Goal: Task Accomplishment & Management: Use online tool/utility

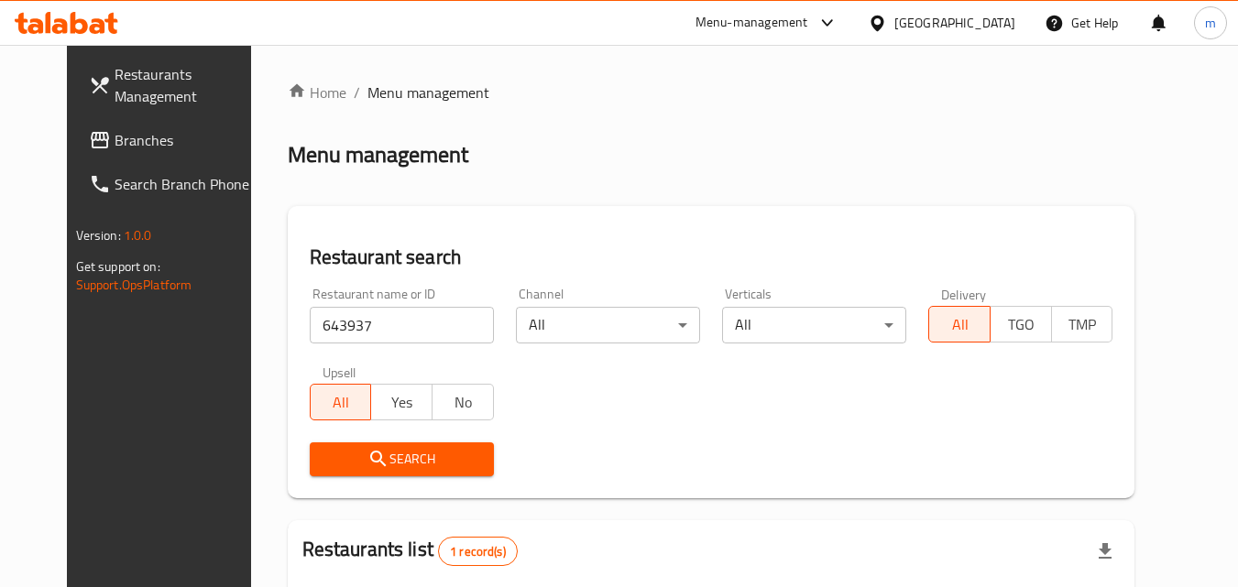
click at [115, 146] on span "Branches" at bounding box center [187, 140] width 145 height 22
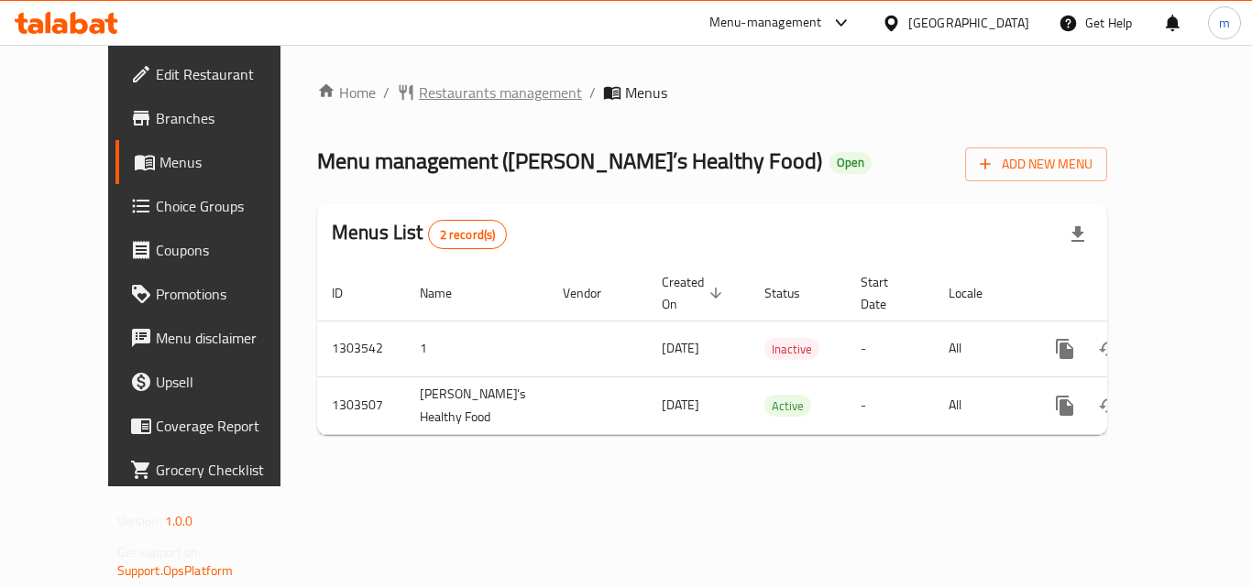
click at [435, 104] on span "Restaurants management" at bounding box center [500, 93] width 163 height 22
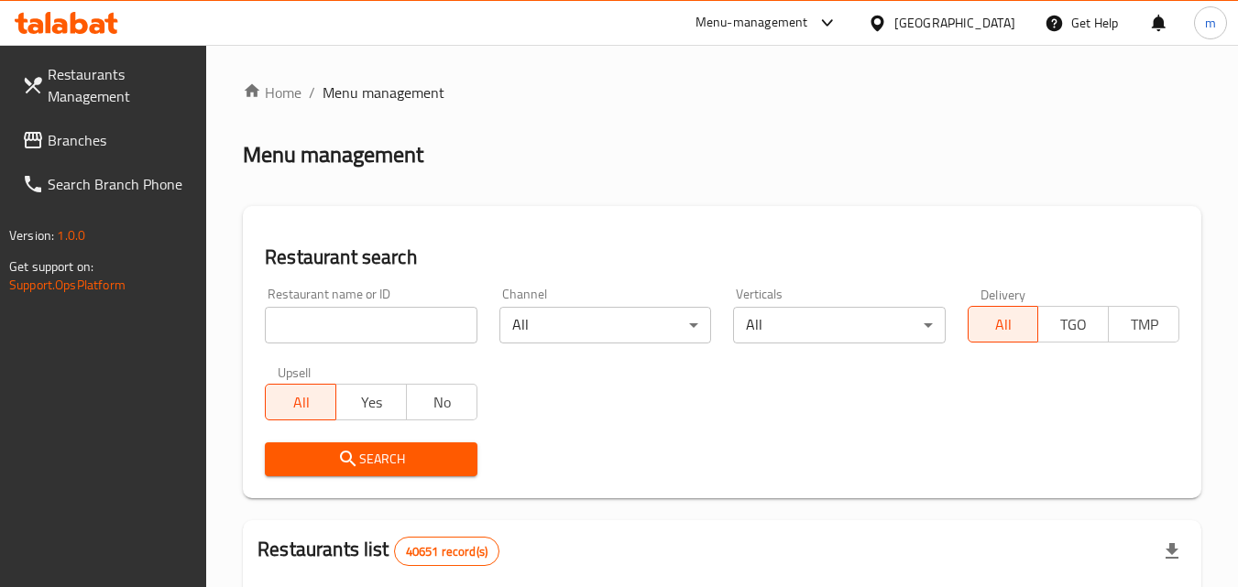
click at [356, 317] on input "search" at bounding box center [371, 325] width 212 height 37
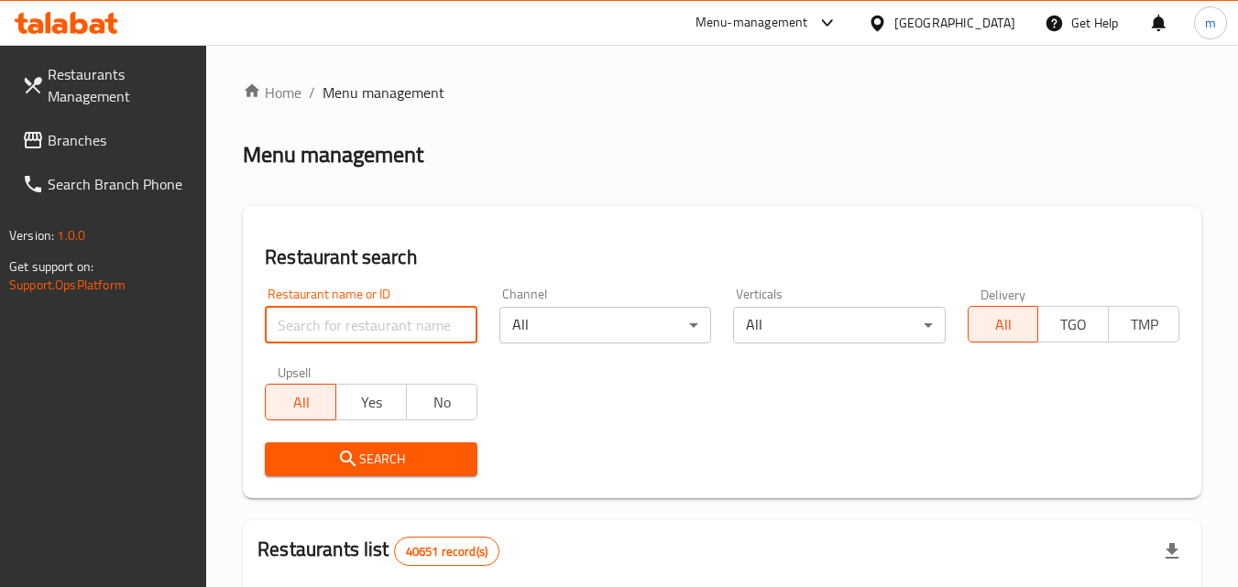
paste input "702421"
type input "702421"
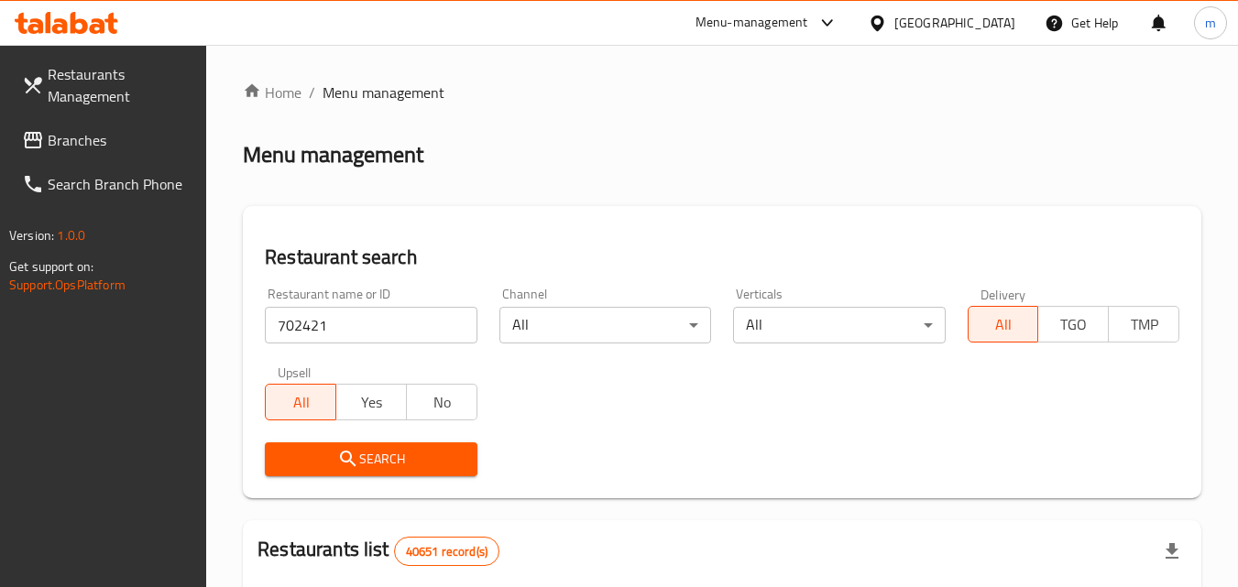
click at [384, 465] on span "Search" at bounding box center [370, 459] width 182 height 23
click at [92, 135] on span "Branches" at bounding box center [120, 140] width 145 height 22
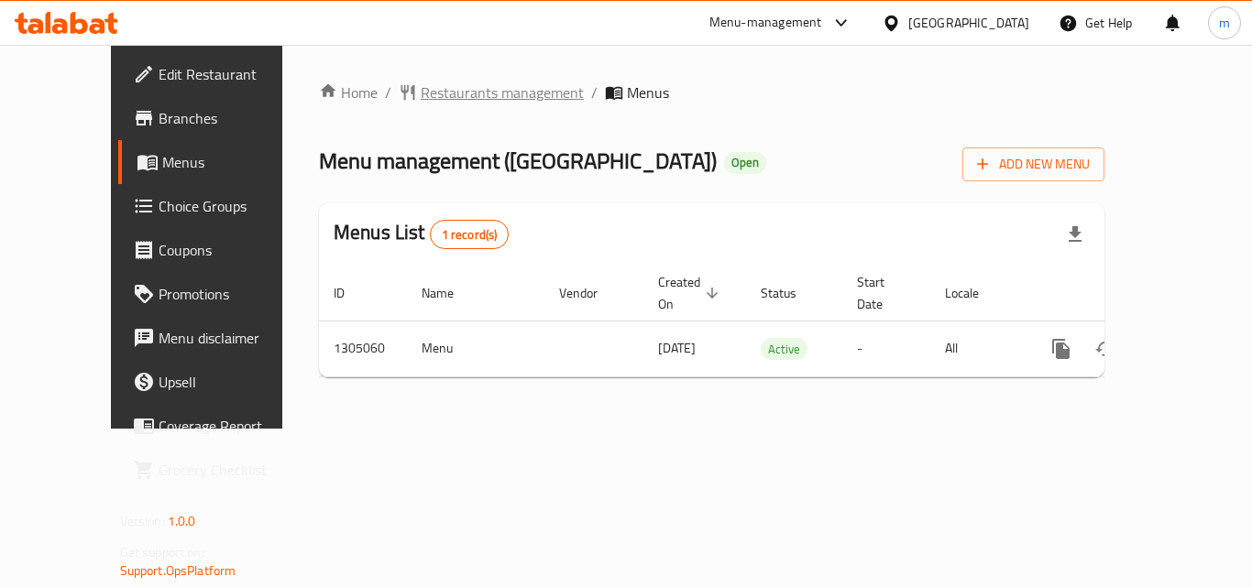
click at [438, 95] on span "Restaurants management" at bounding box center [502, 93] width 163 height 22
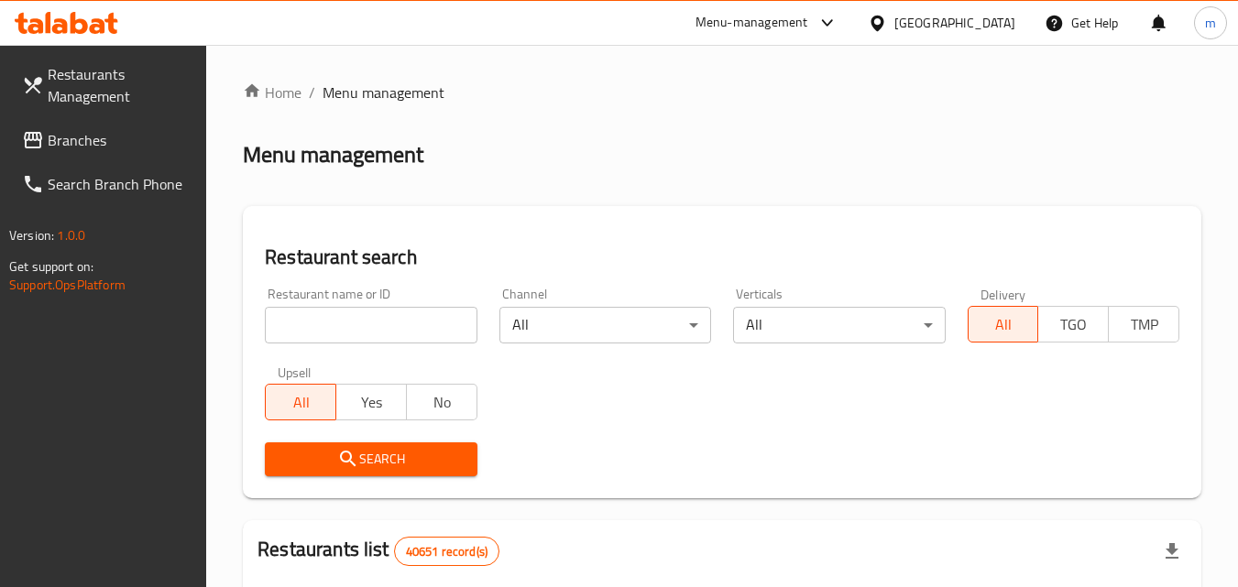
click at [423, 323] on input "search" at bounding box center [371, 325] width 212 height 37
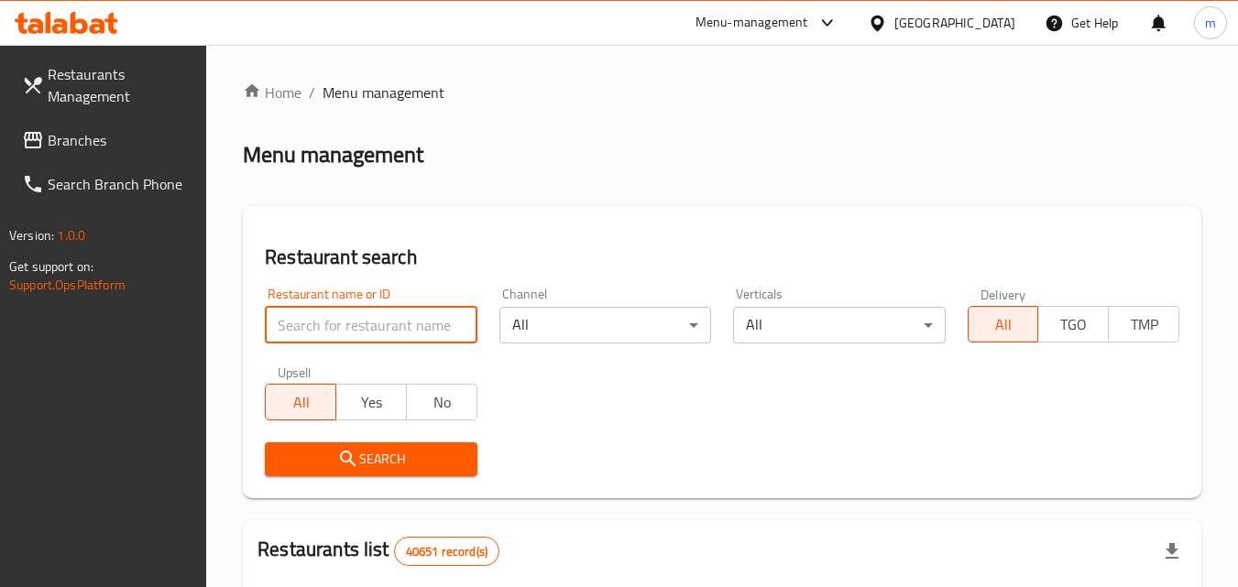
paste input "703533"
type input "703533"
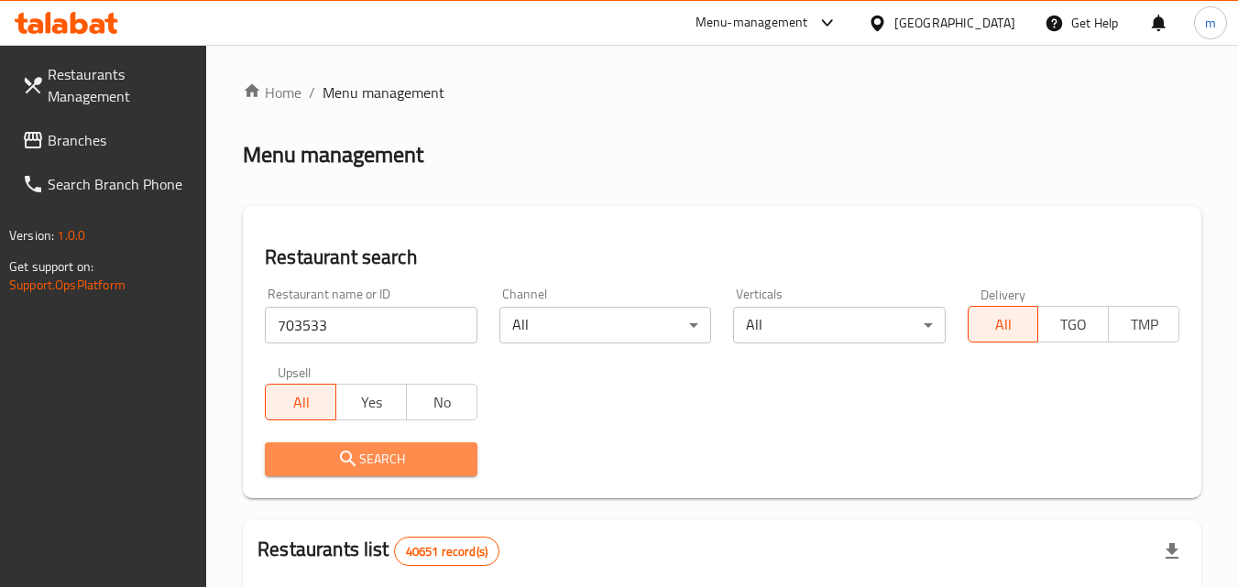
click at [408, 459] on span "Search" at bounding box center [370, 459] width 182 height 23
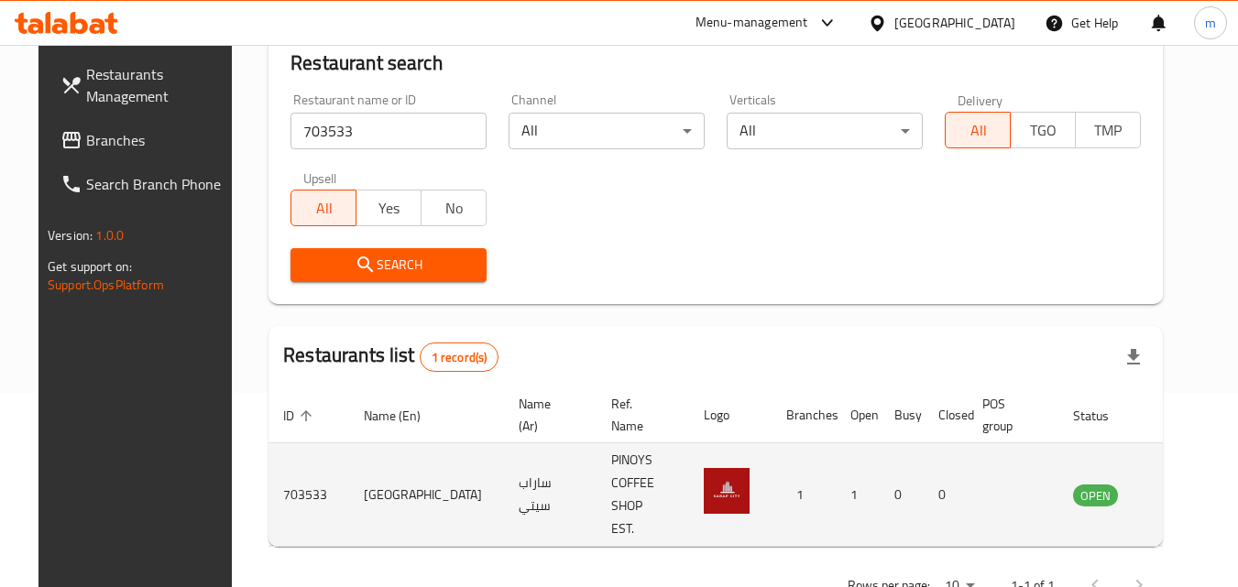
scroll to position [214, 0]
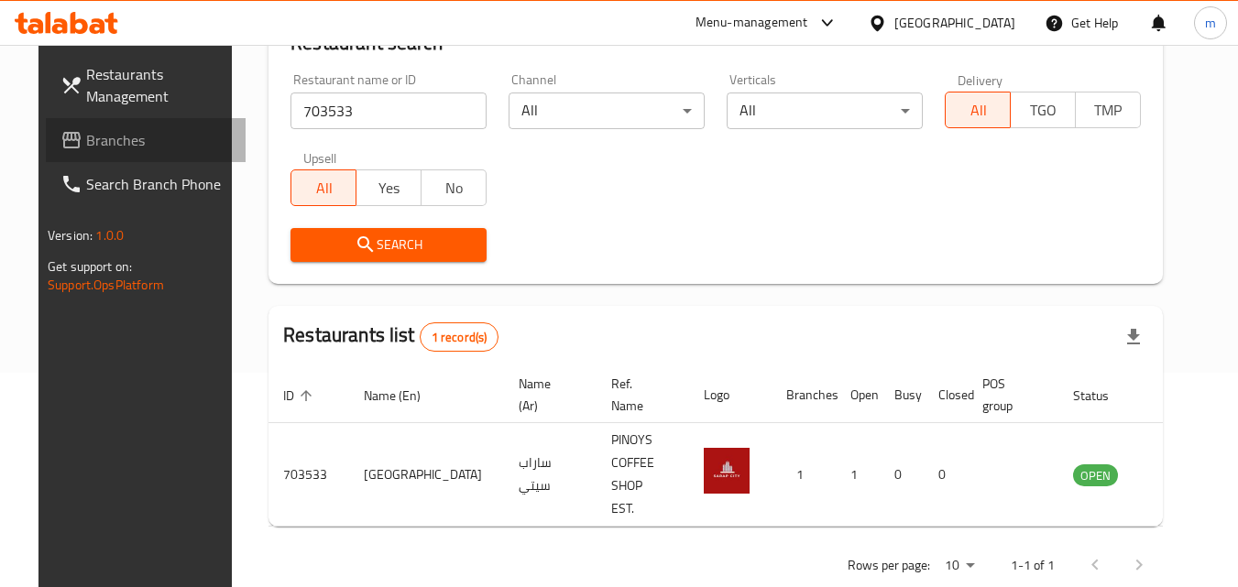
click at [97, 137] on span "Branches" at bounding box center [158, 140] width 145 height 22
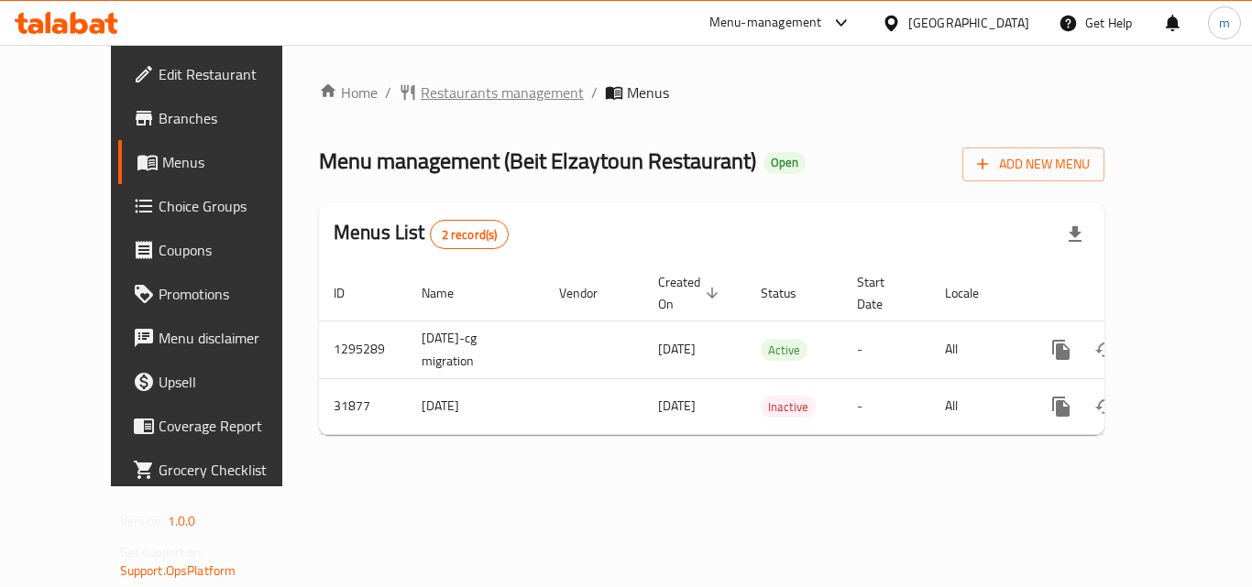
click at [421, 97] on span "Restaurants management" at bounding box center [502, 93] width 163 height 22
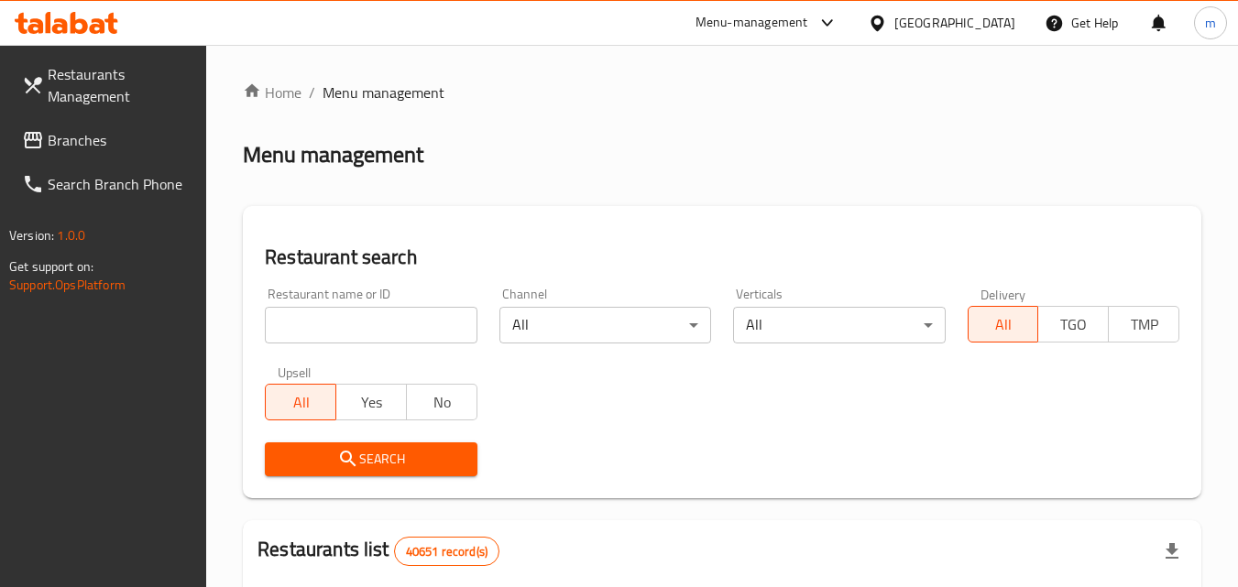
click at [379, 329] on input "search" at bounding box center [371, 325] width 212 height 37
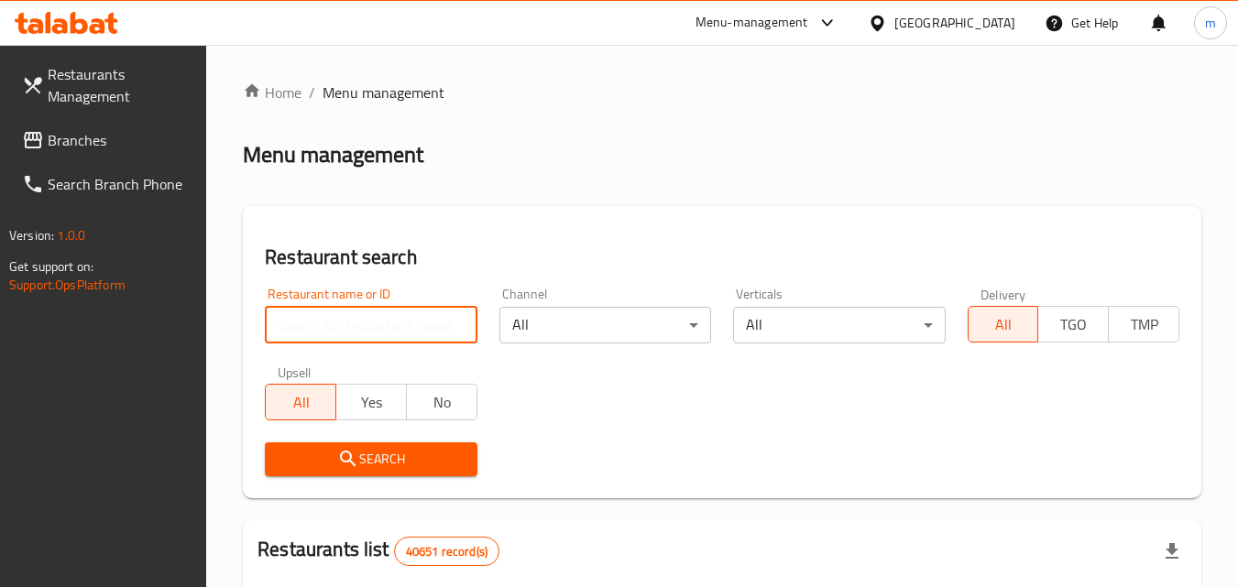
paste input "16325"
type input "16325"
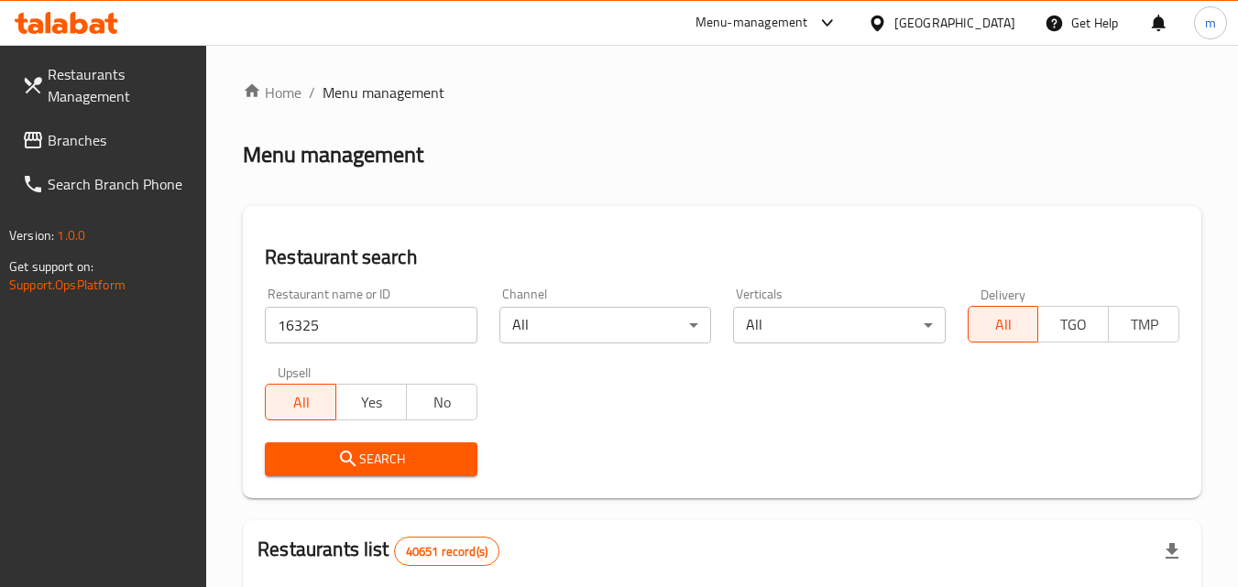
click at [388, 453] on span "Search" at bounding box center [370, 459] width 182 height 23
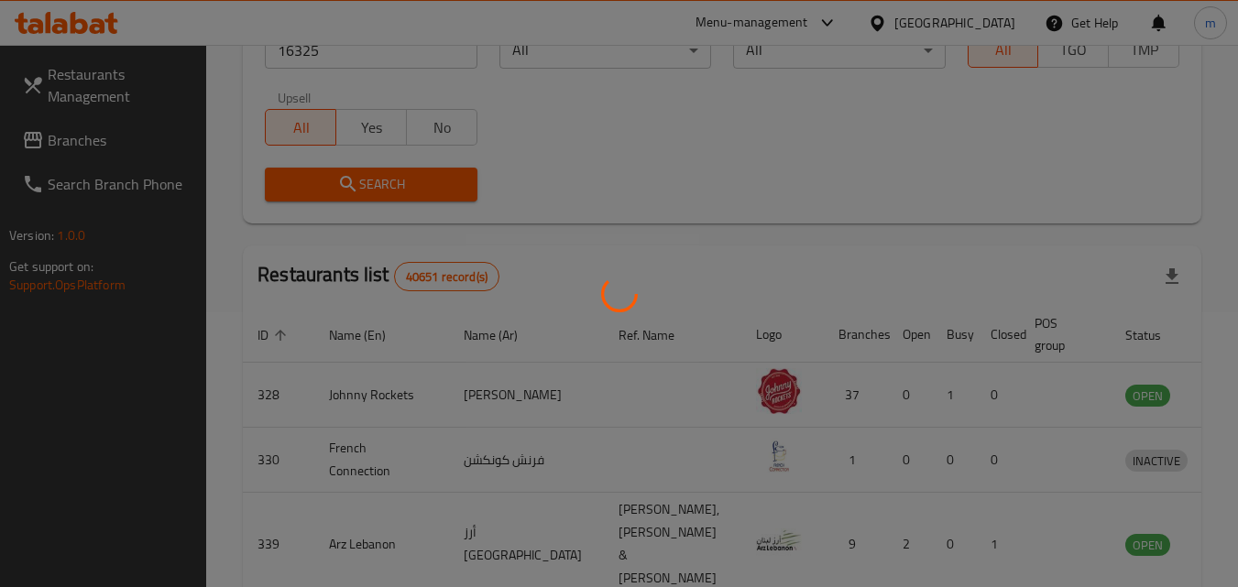
scroll to position [214, 0]
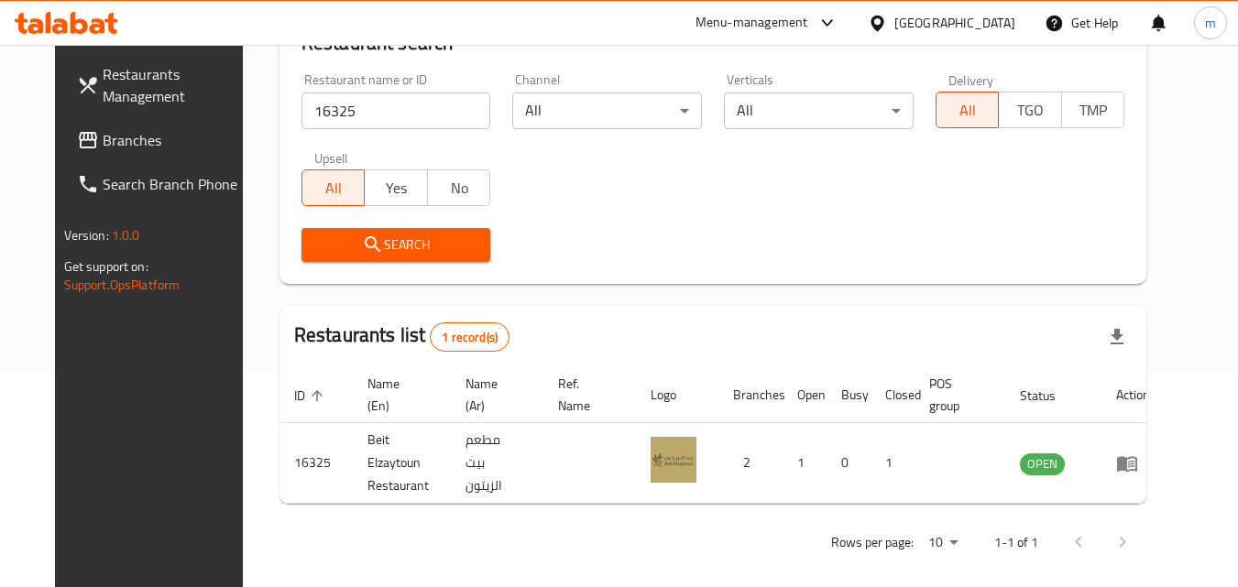
click at [103, 132] on span "Branches" at bounding box center [175, 140] width 145 height 22
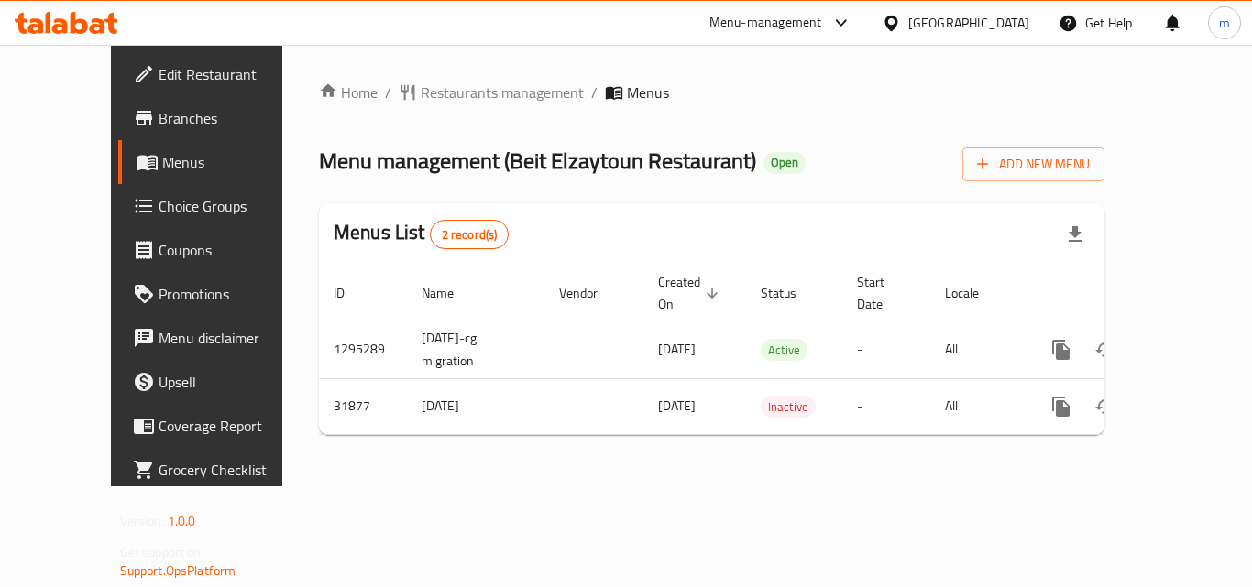
click at [159, 204] on span "Choice Groups" at bounding box center [232, 206] width 147 height 22
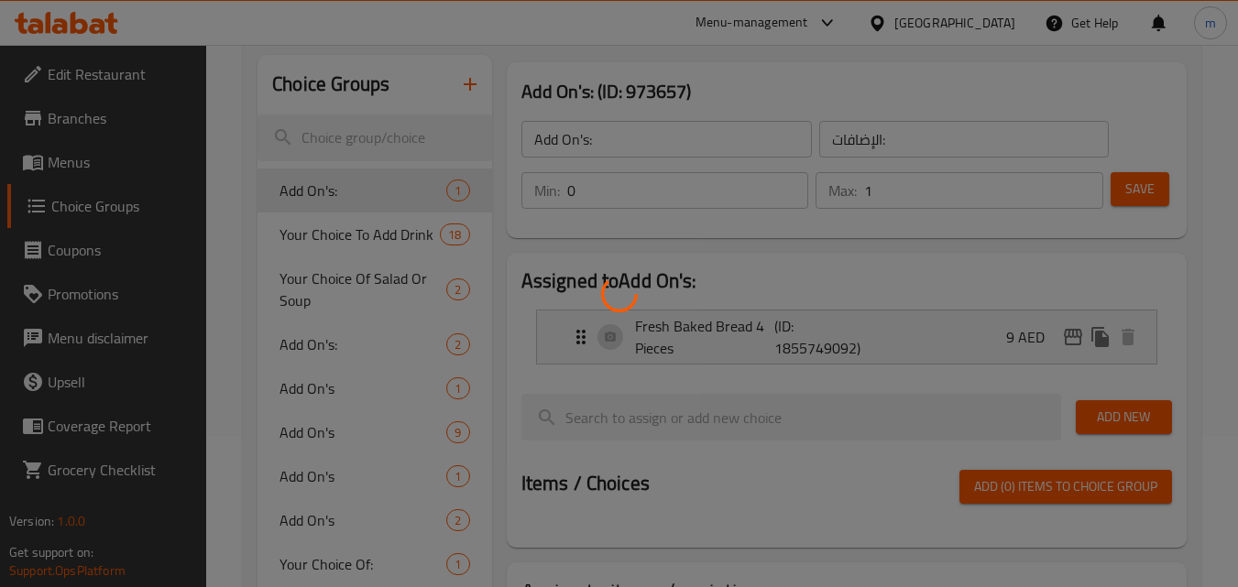
scroll to position [183, 0]
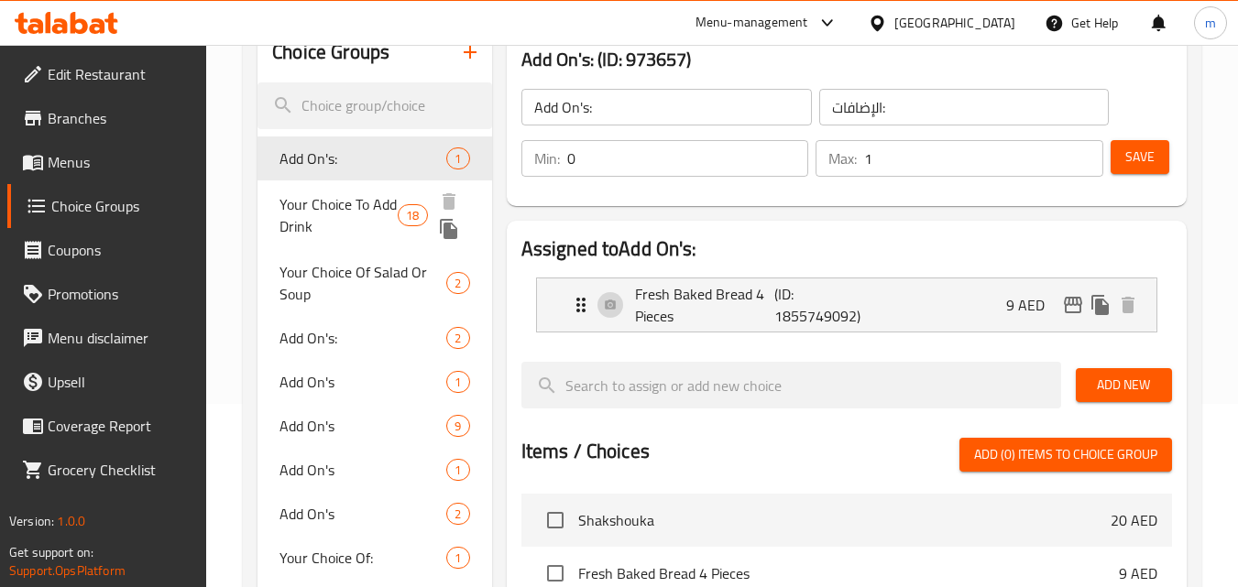
click at [364, 197] on span "Your Choice To Add Drink" at bounding box center [338, 215] width 118 height 44
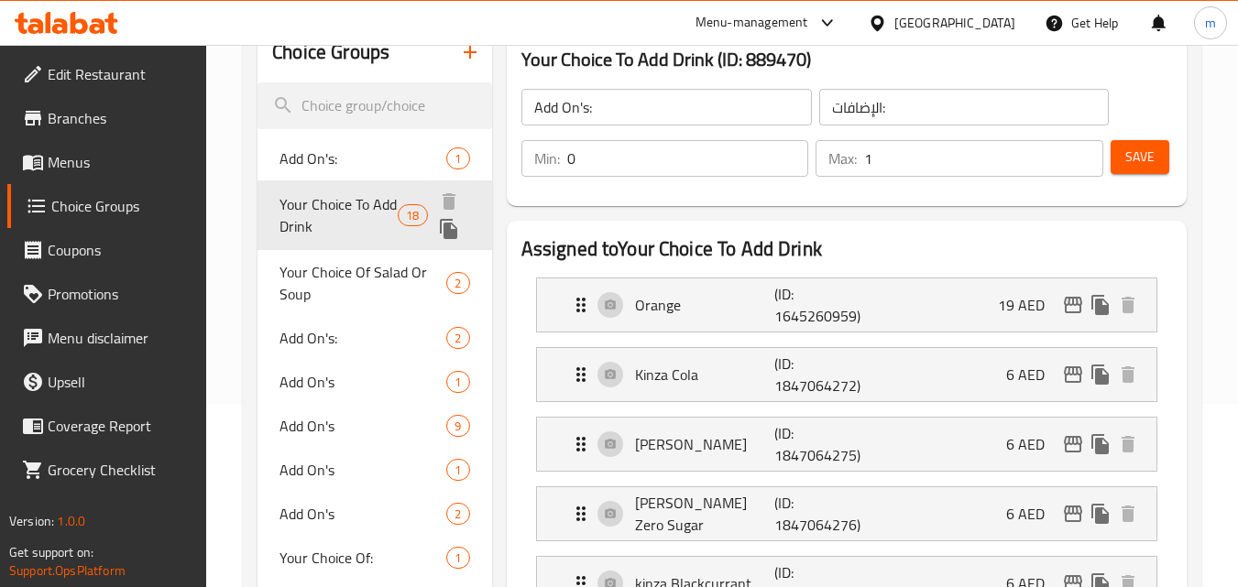
type input "Your Choice To Add Drink"
type input "أختيارك لأضافة مشروب"
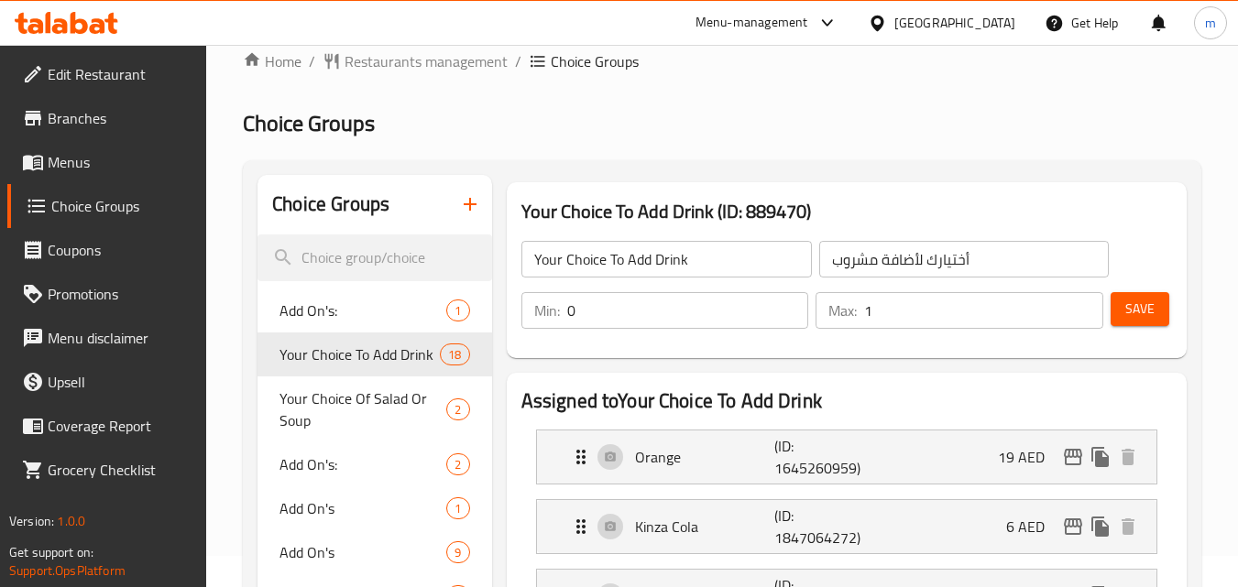
scroll to position [0, 0]
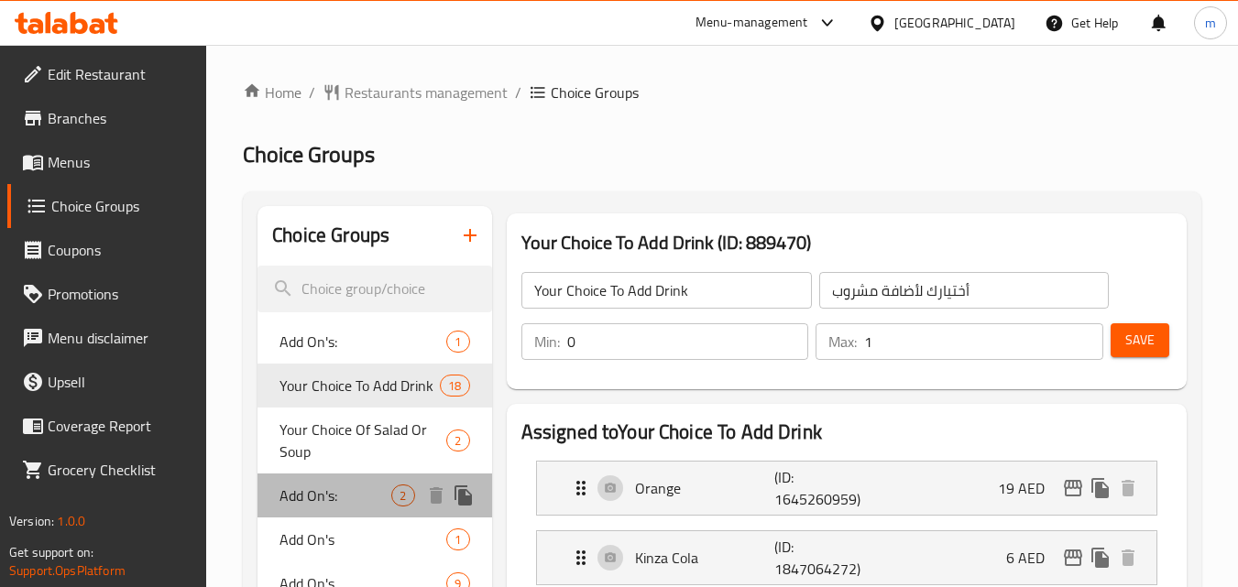
click at [372, 485] on span "Add On's:" at bounding box center [335, 496] width 112 height 22
type input "Add On's:"
type input "الإضافات:"
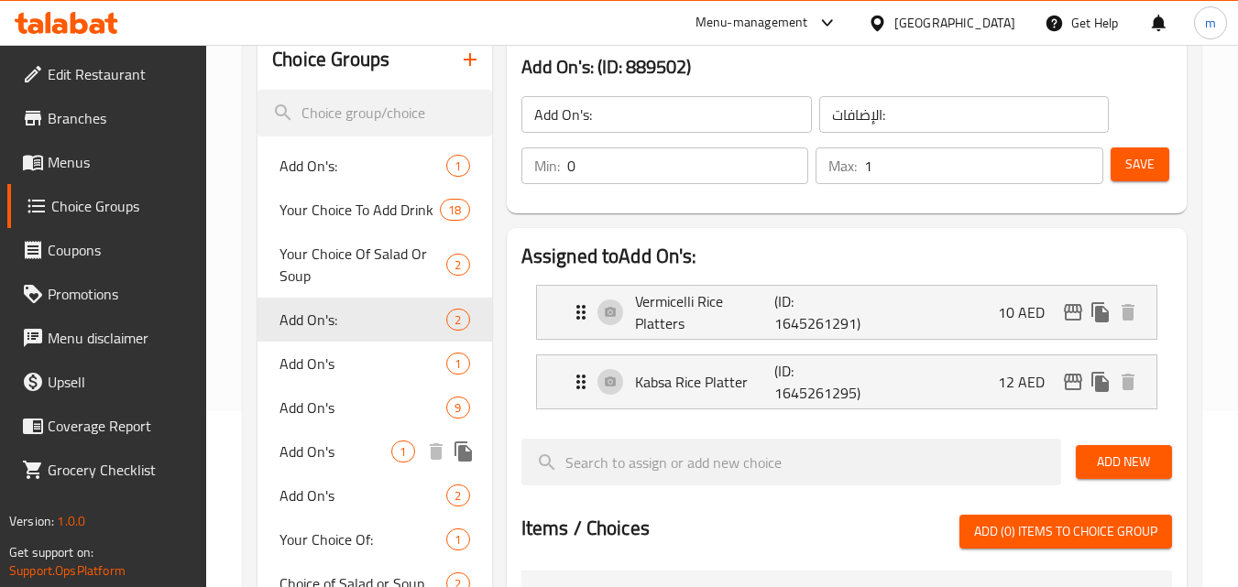
scroll to position [183, 0]
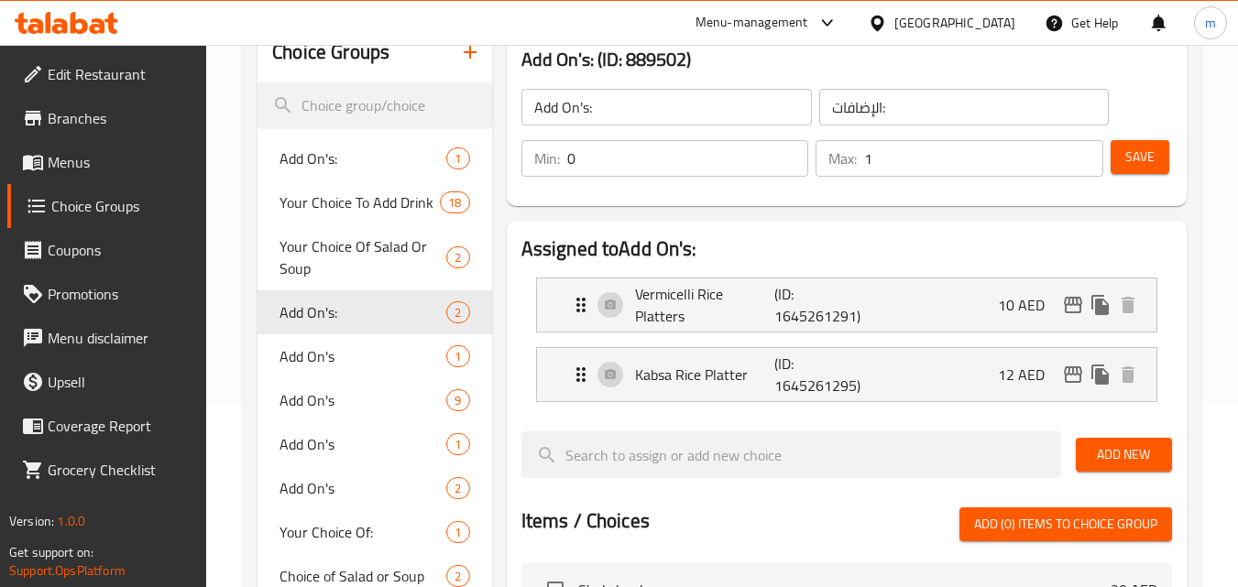
click at [966, 19] on div "[GEOGRAPHIC_DATA]" at bounding box center [954, 23] width 121 height 20
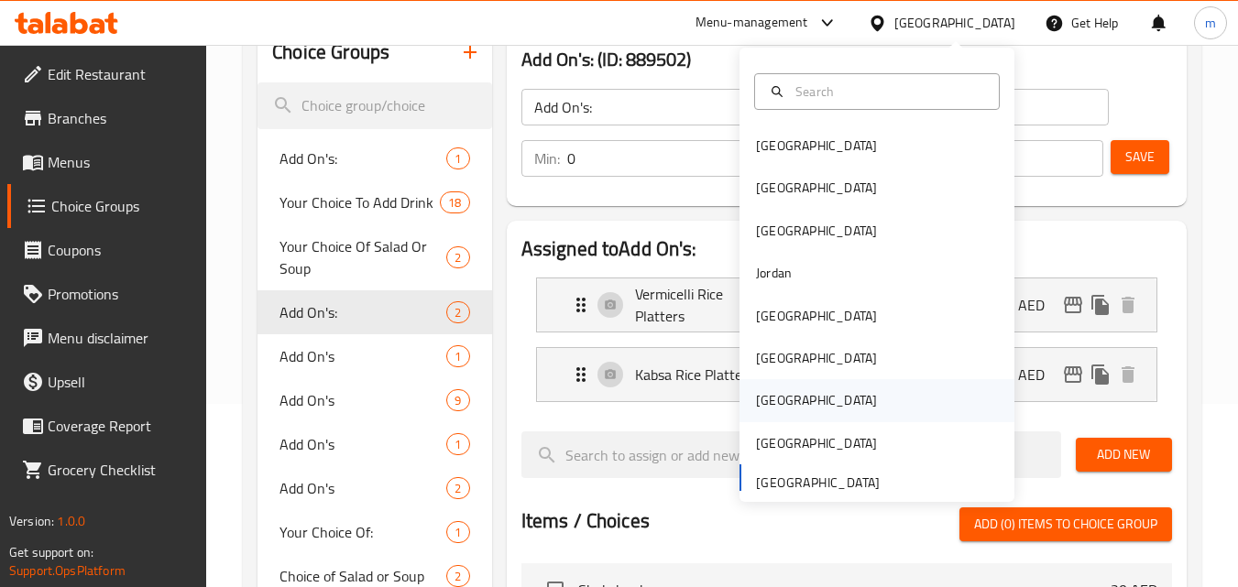
click at [800, 402] on div "[GEOGRAPHIC_DATA]" at bounding box center [876, 400] width 275 height 42
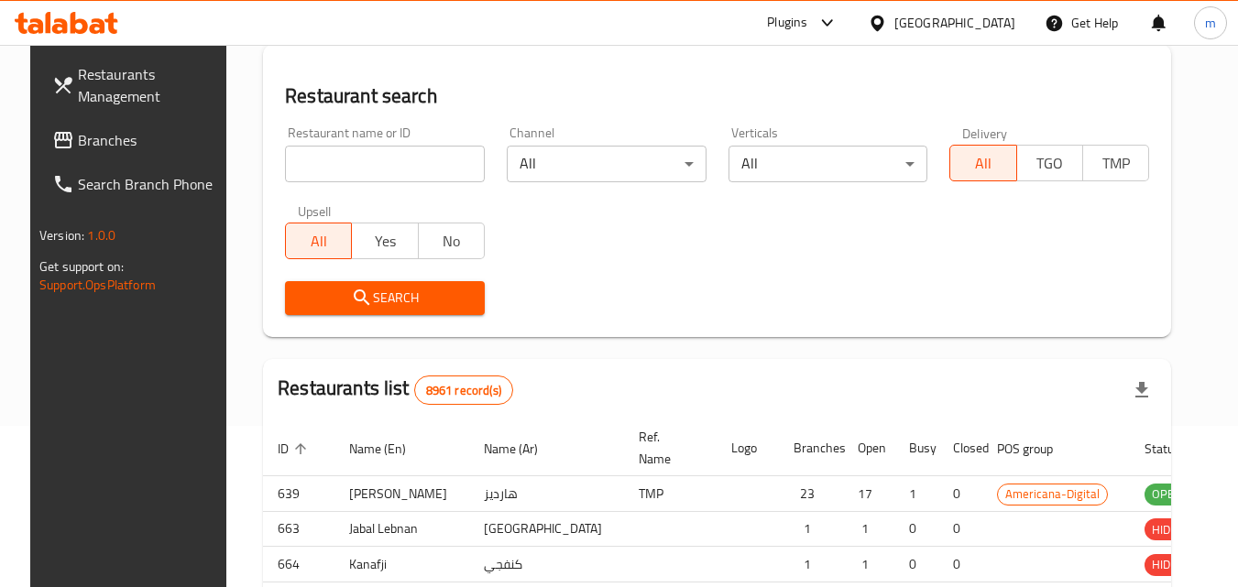
scroll to position [183, 0]
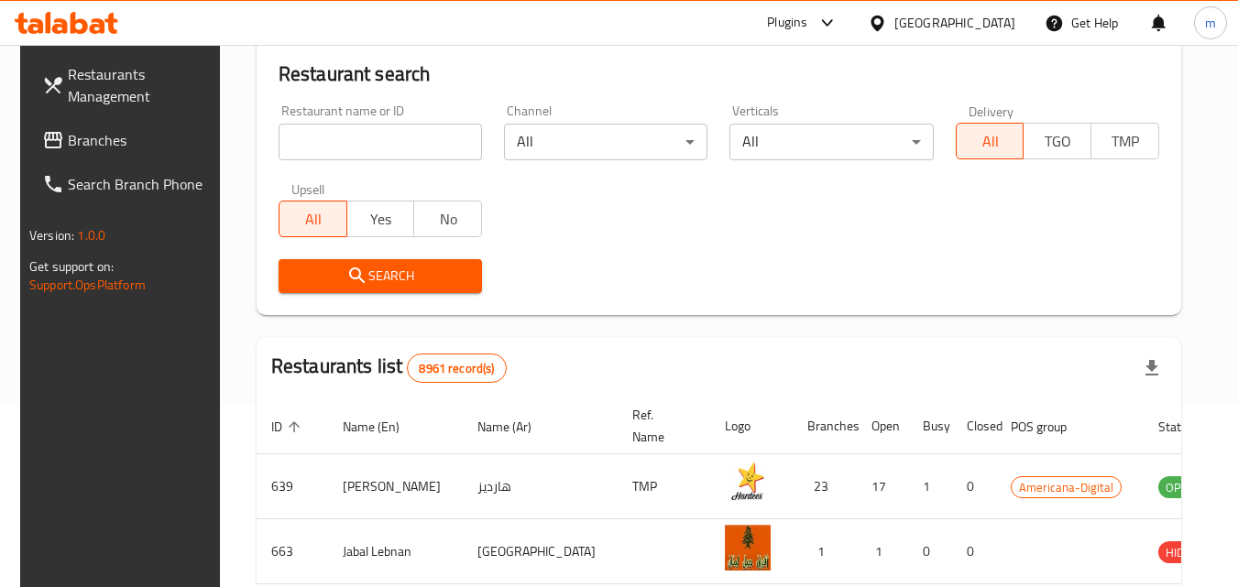
click at [118, 142] on span "Branches" at bounding box center [140, 140] width 145 height 22
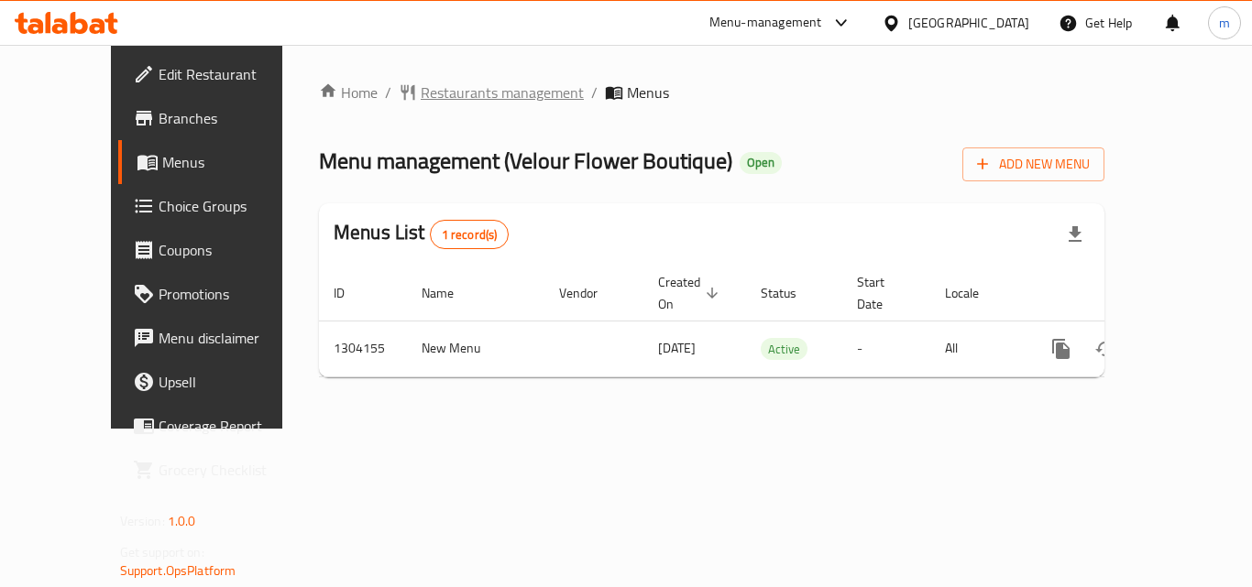
click at [443, 91] on span "Restaurants management" at bounding box center [502, 93] width 163 height 22
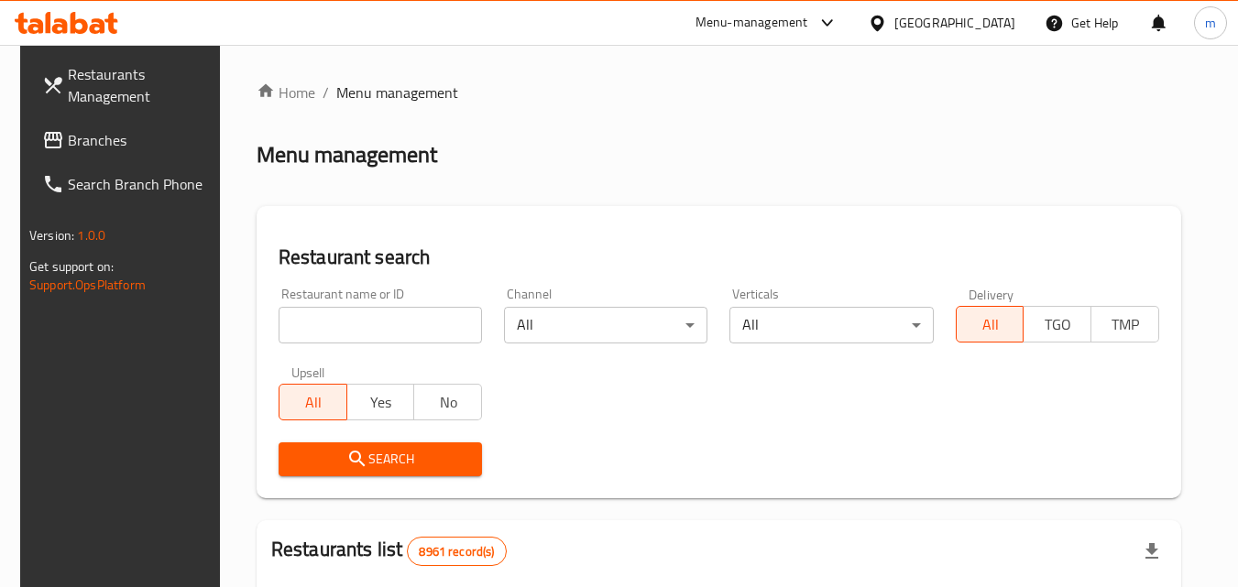
click at [369, 324] on input "search" at bounding box center [380, 325] width 203 height 37
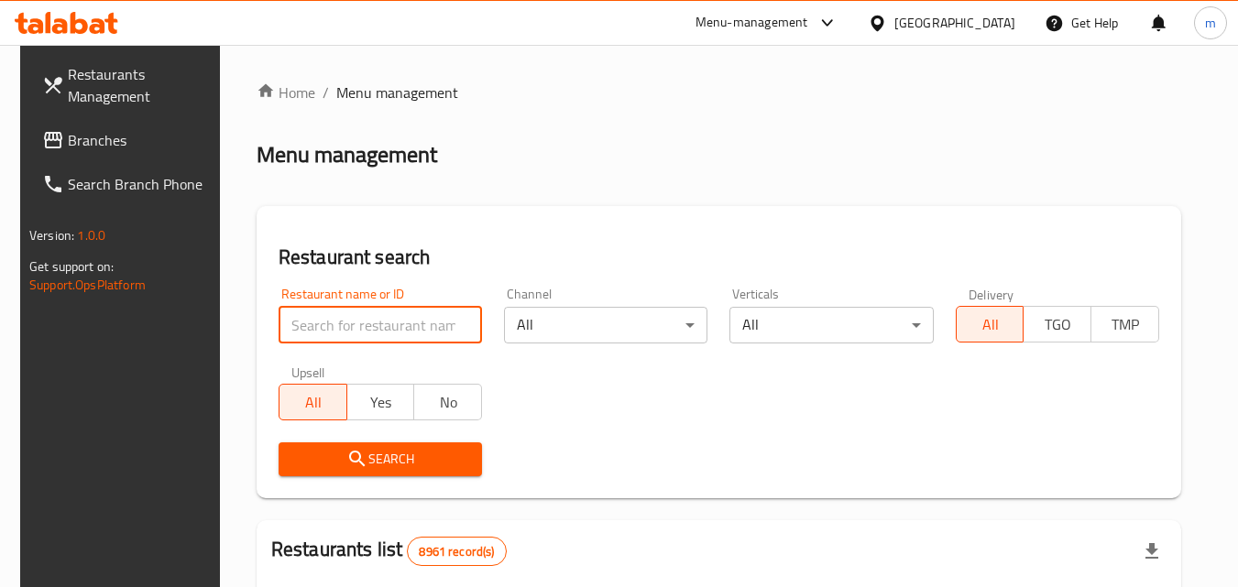
paste input "703085"
type input "703085"
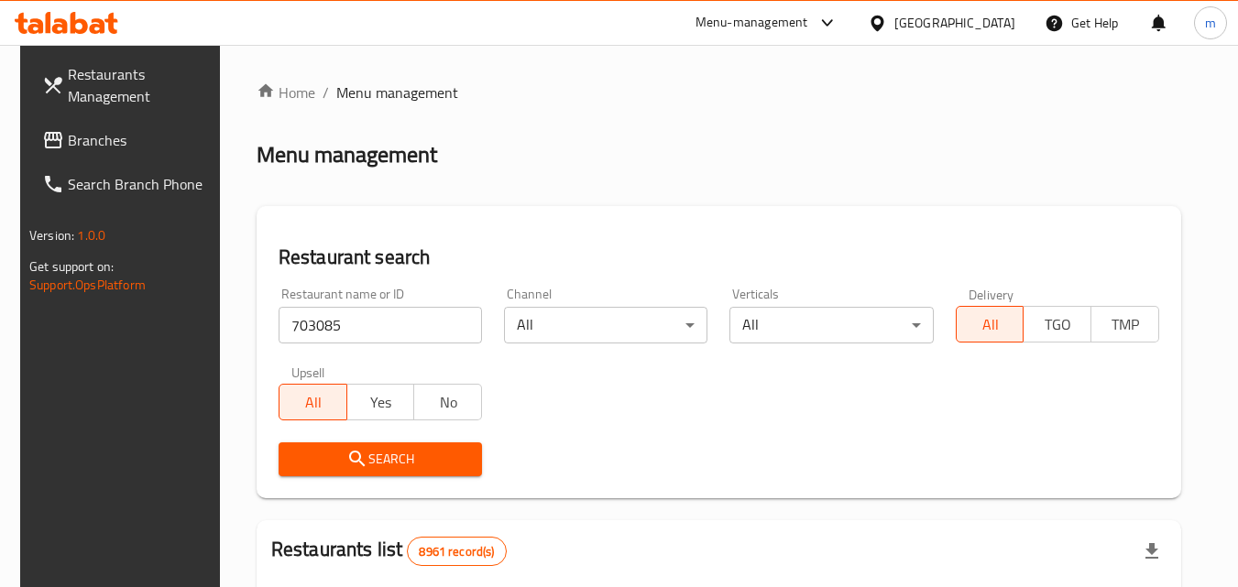
click at [411, 455] on span "Search" at bounding box center [380, 459] width 174 height 23
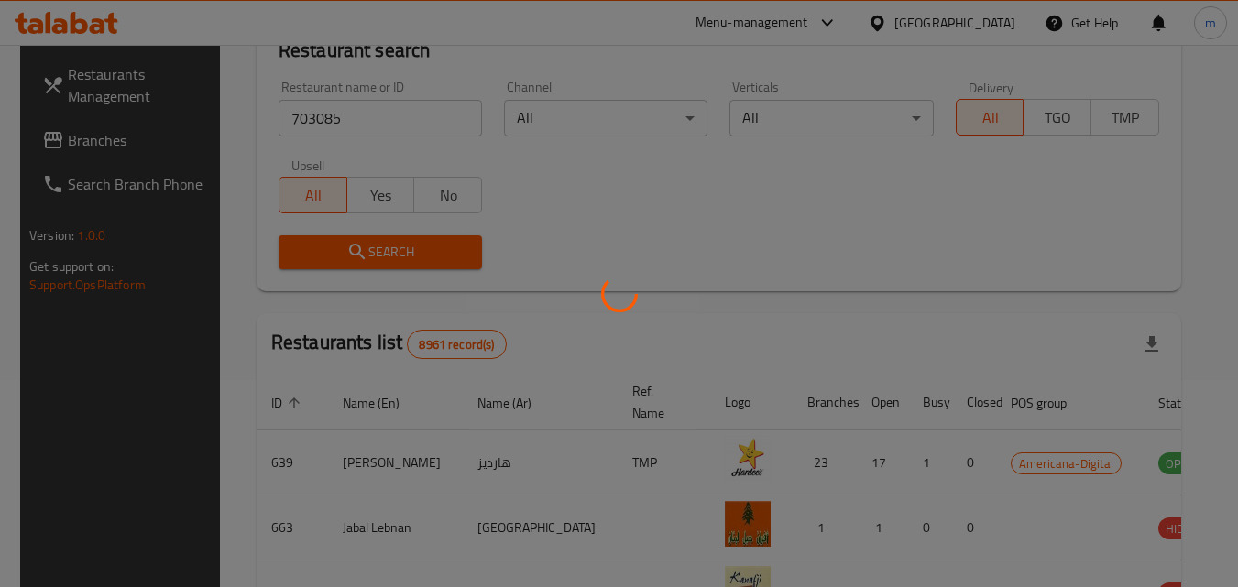
scroll to position [230, 0]
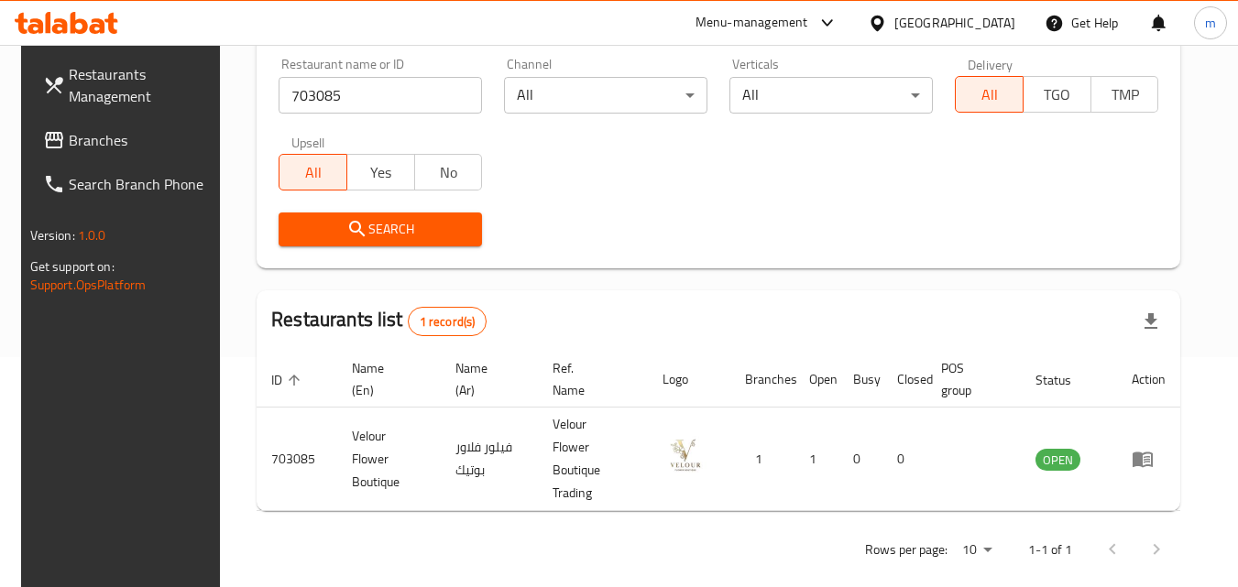
click at [986, 23] on div "[GEOGRAPHIC_DATA]" at bounding box center [954, 23] width 121 height 20
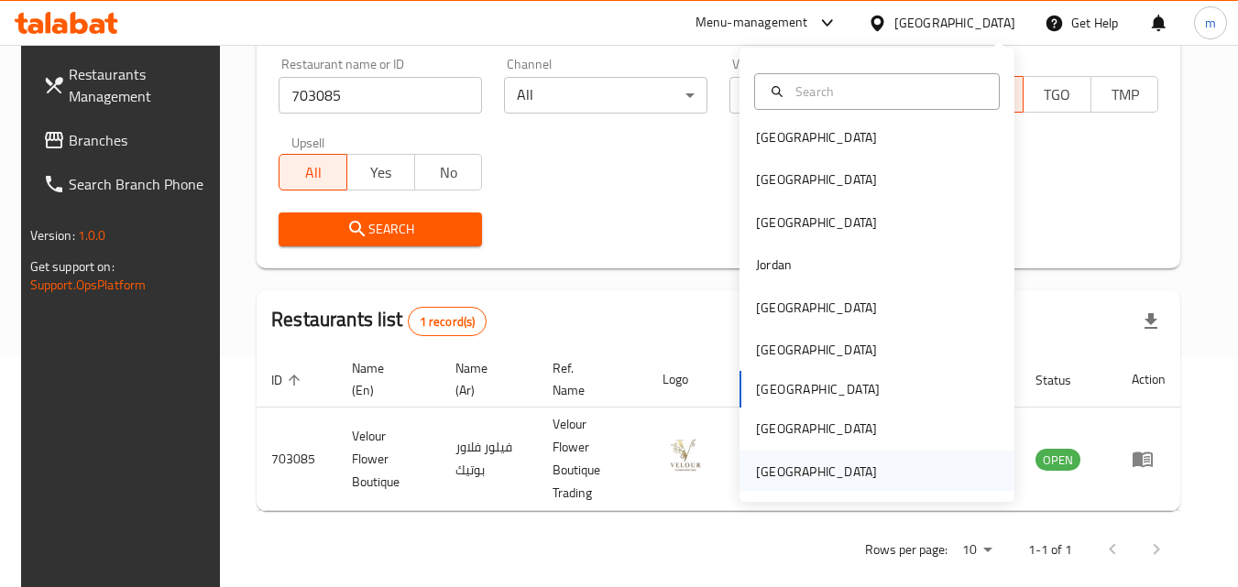
scroll to position [10, 0]
click at [796, 130] on div "[GEOGRAPHIC_DATA]" at bounding box center [816, 136] width 150 height 42
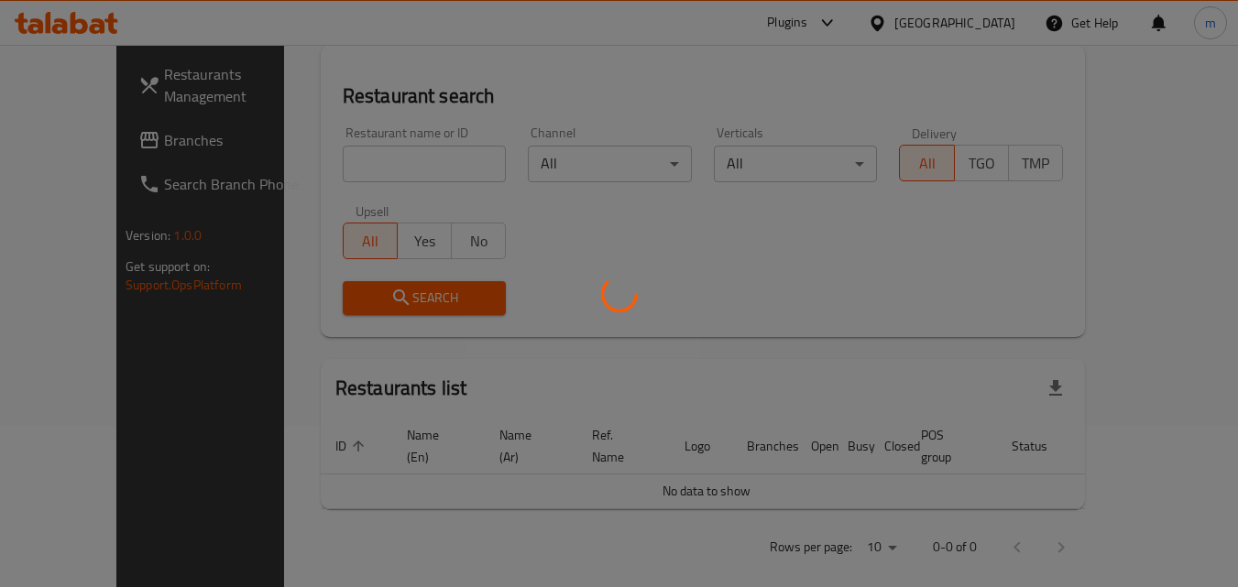
scroll to position [230, 0]
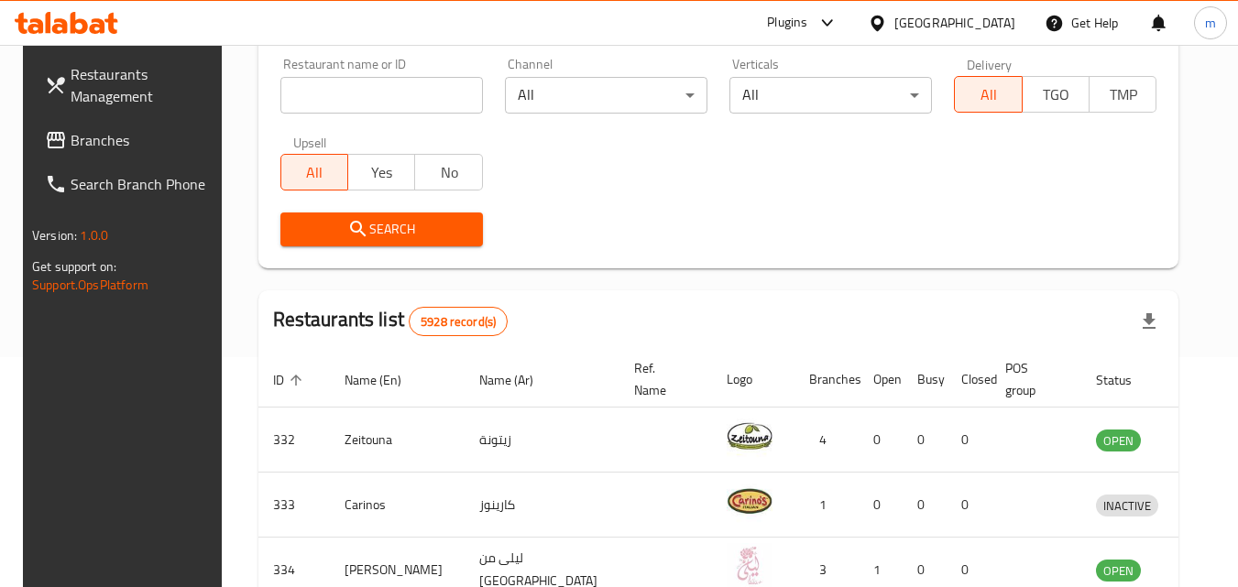
click at [388, 110] on input "search" at bounding box center [381, 95] width 203 height 37
click at [118, 137] on span "Branches" at bounding box center [143, 140] width 145 height 22
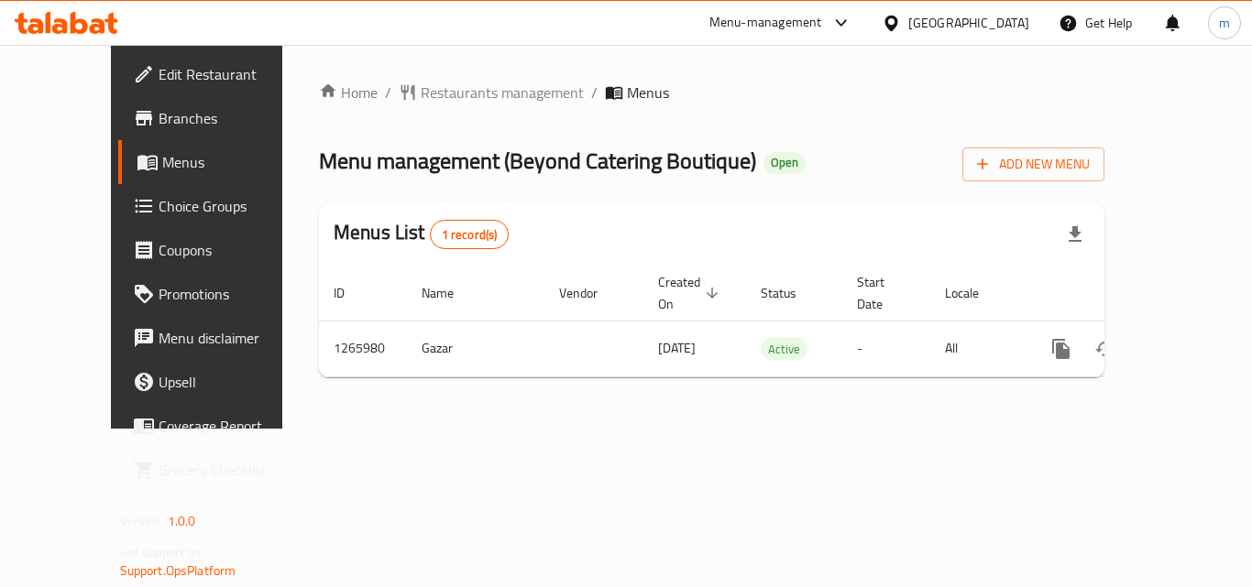
click at [422, 89] on span "Restaurants management" at bounding box center [502, 93] width 163 height 22
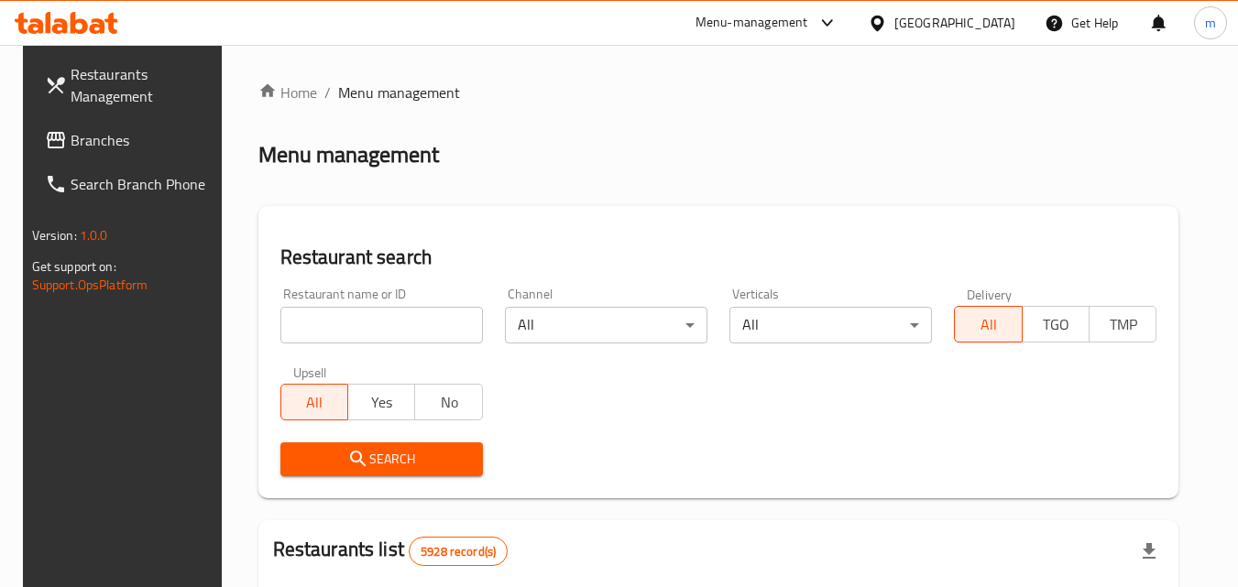
click at [353, 323] on input "search" at bounding box center [381, 325] width 203 height 37
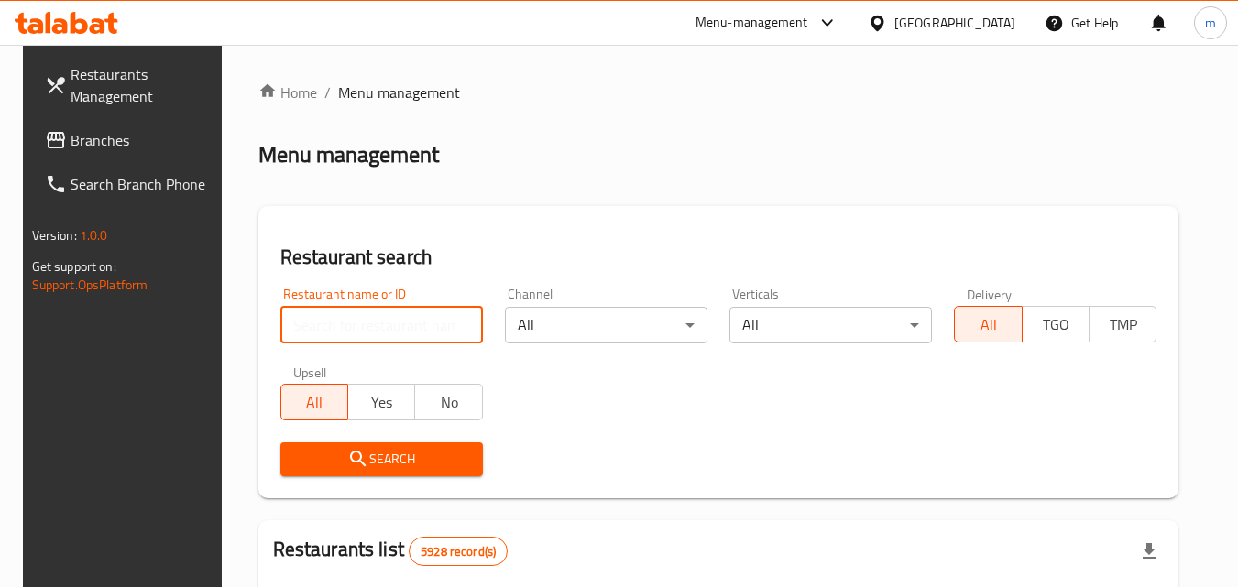
paste input "687081"
type input "687081"
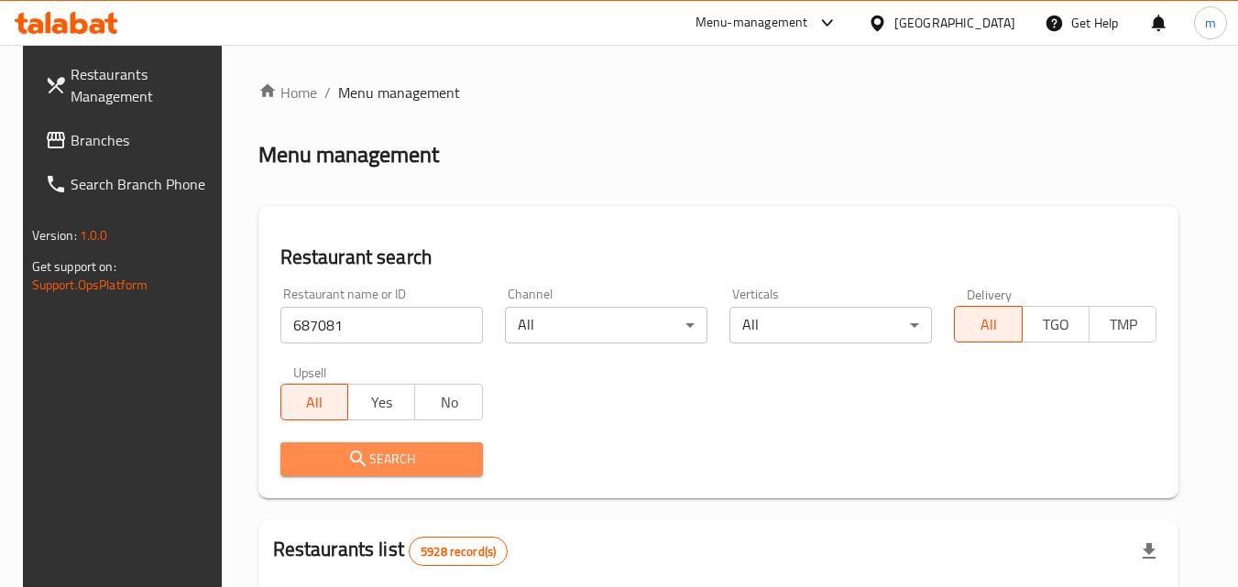
click at [389, 473] on button "Search" at bounding box center [381, 460] width 203 height 34
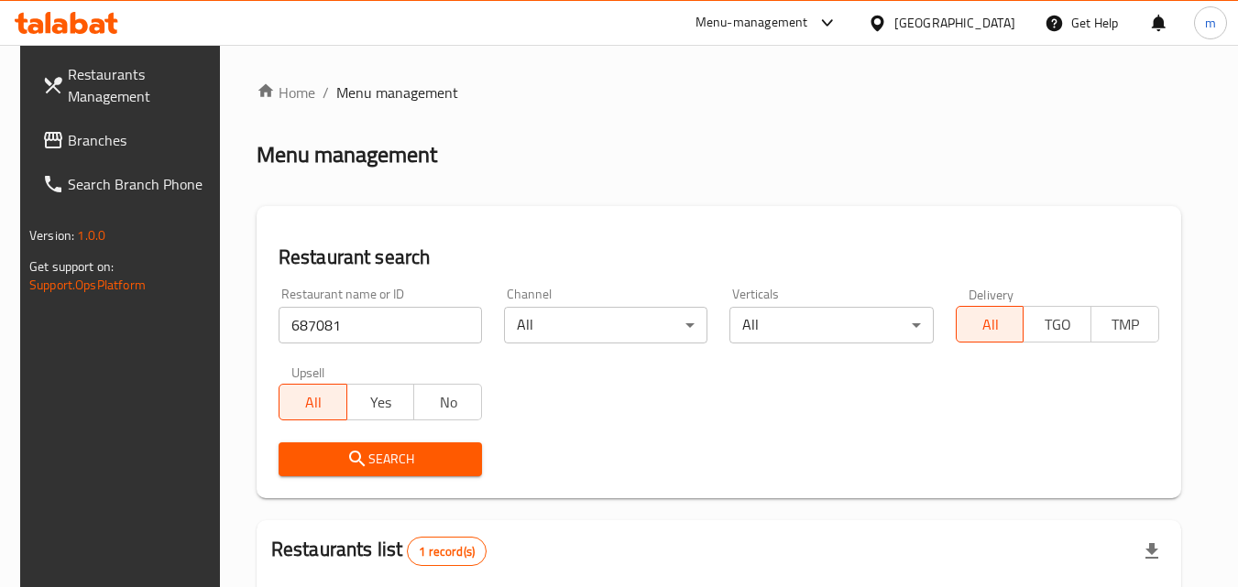
click at [979, 16] on div "Bahrain" at bounding box center [954, 23] width 121 height 20
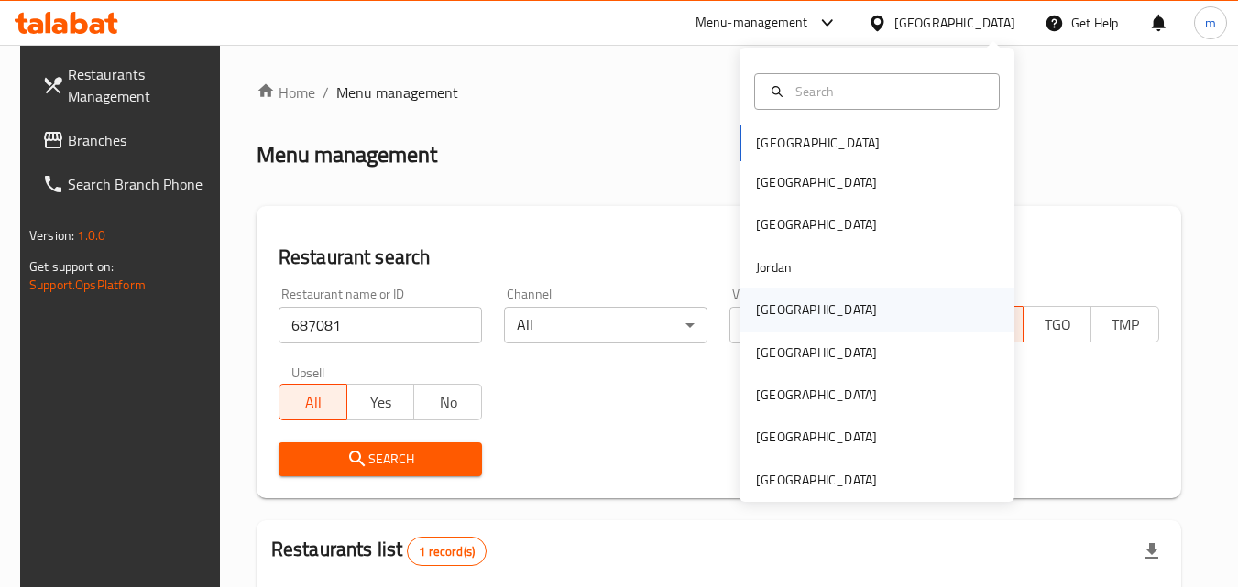
click at [779, 304] on div "[GEOGRAPHIC_DATA]" at bounding box center [816, 310] width 121 height 20
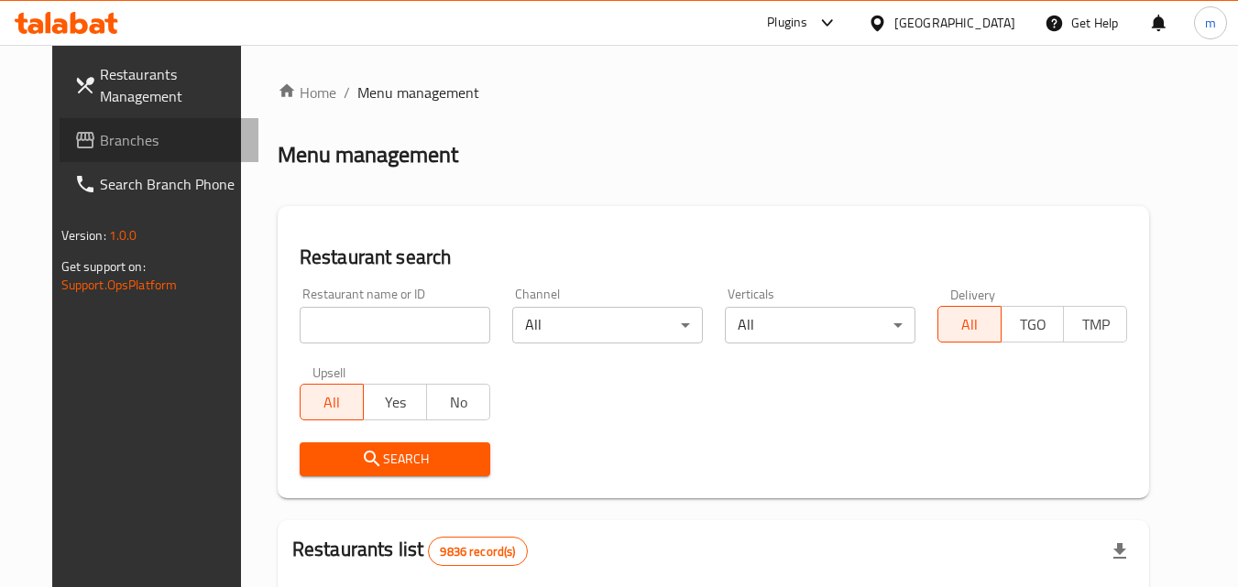
click at [100, 137] on span "Branches" at bounding box center [172, 140] width 145 height 22
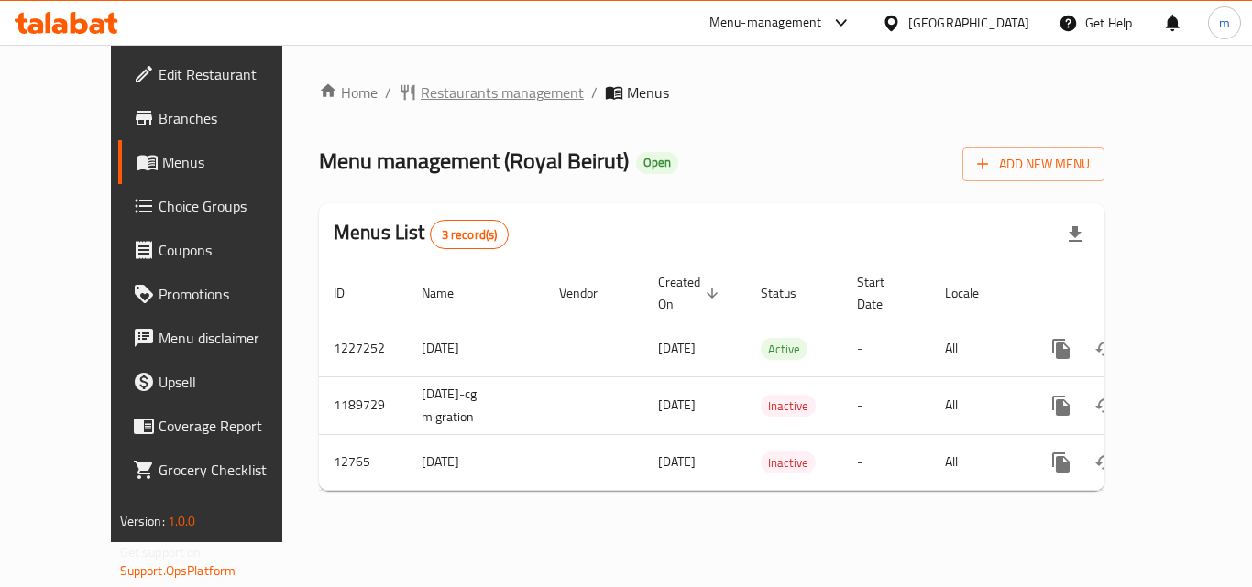
click at [434, 96] on span "Restaurants management" at bounding box center [502, 93] width 163 height 22
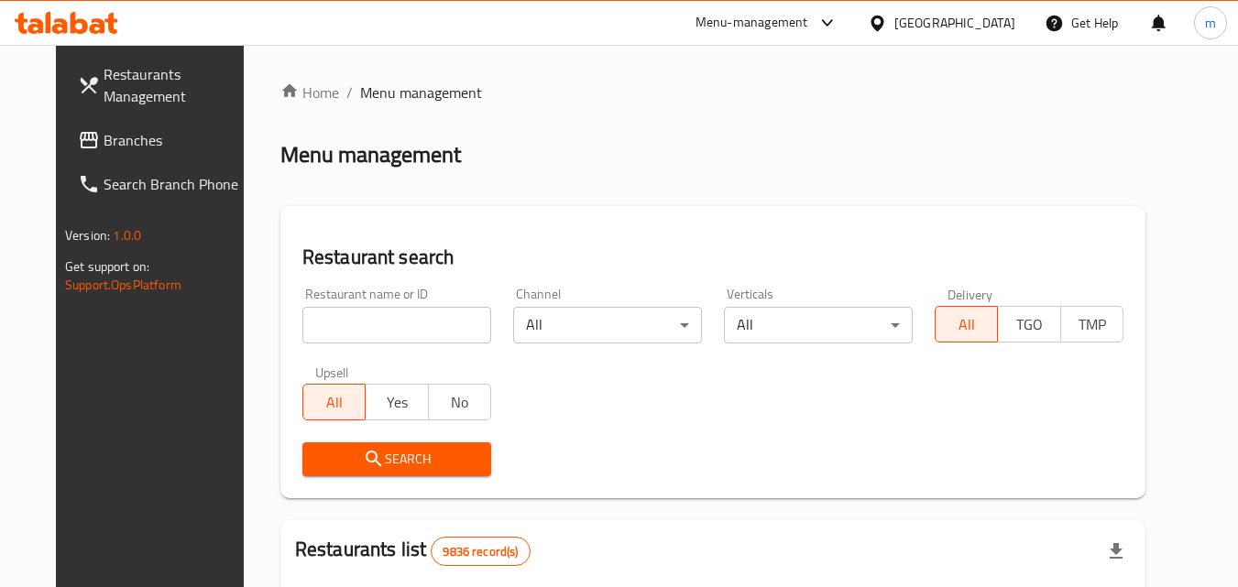
click at [392, 321] on input "search" at bounding box center [396, 325] width 189 height 37
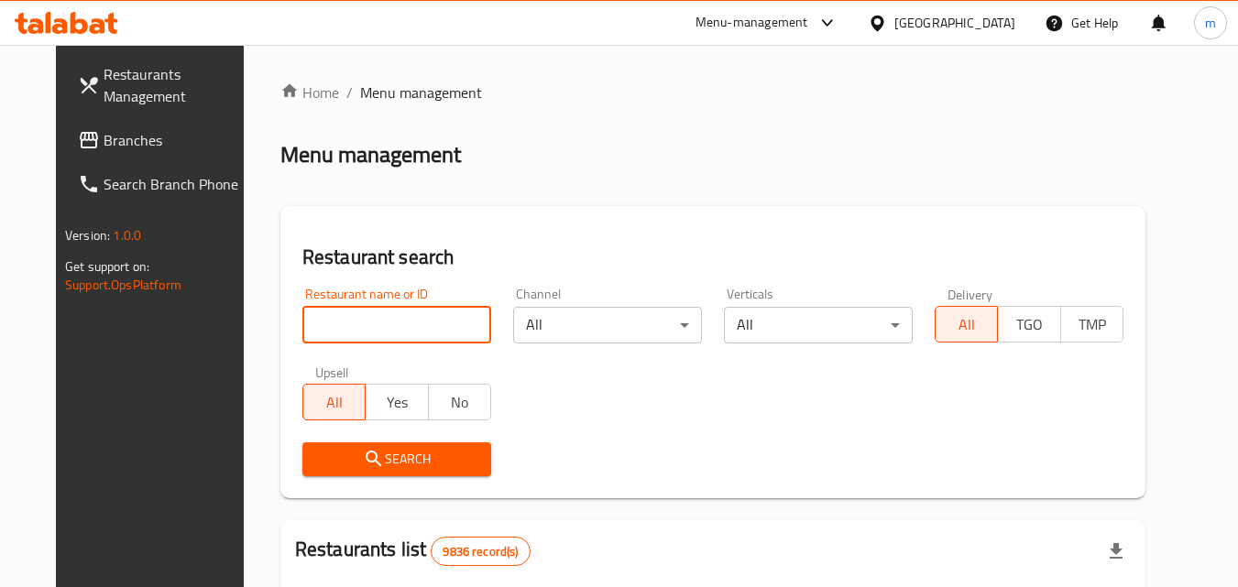
paste input "197368"
type input "197368"
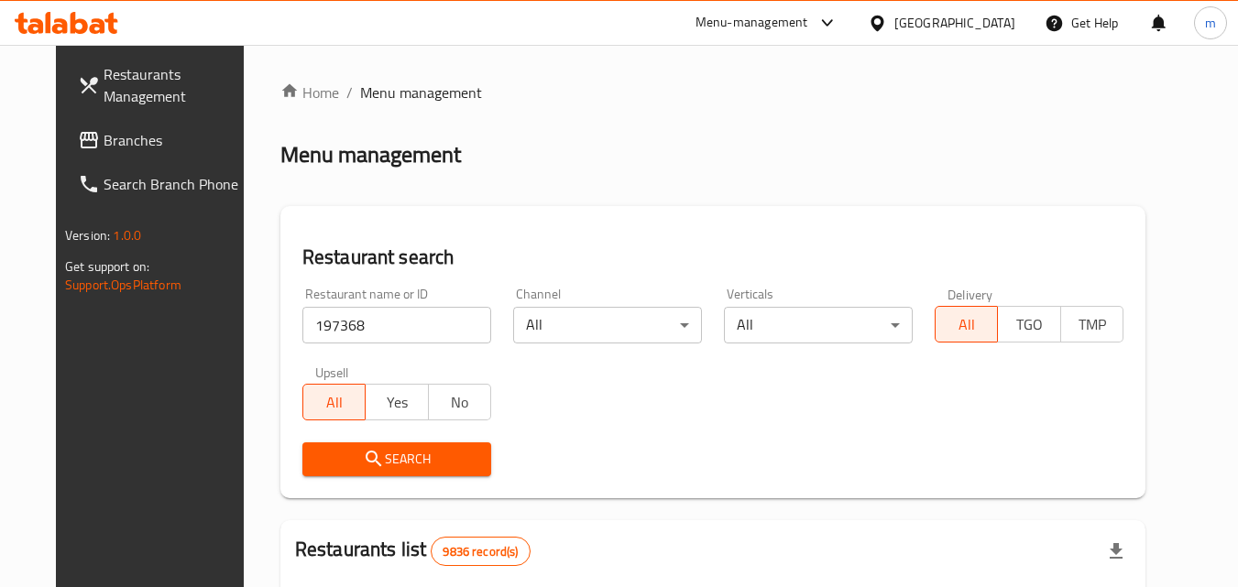
click at [403, 443] on button "Search" at bounding box center [396, 460] width 189 height 34
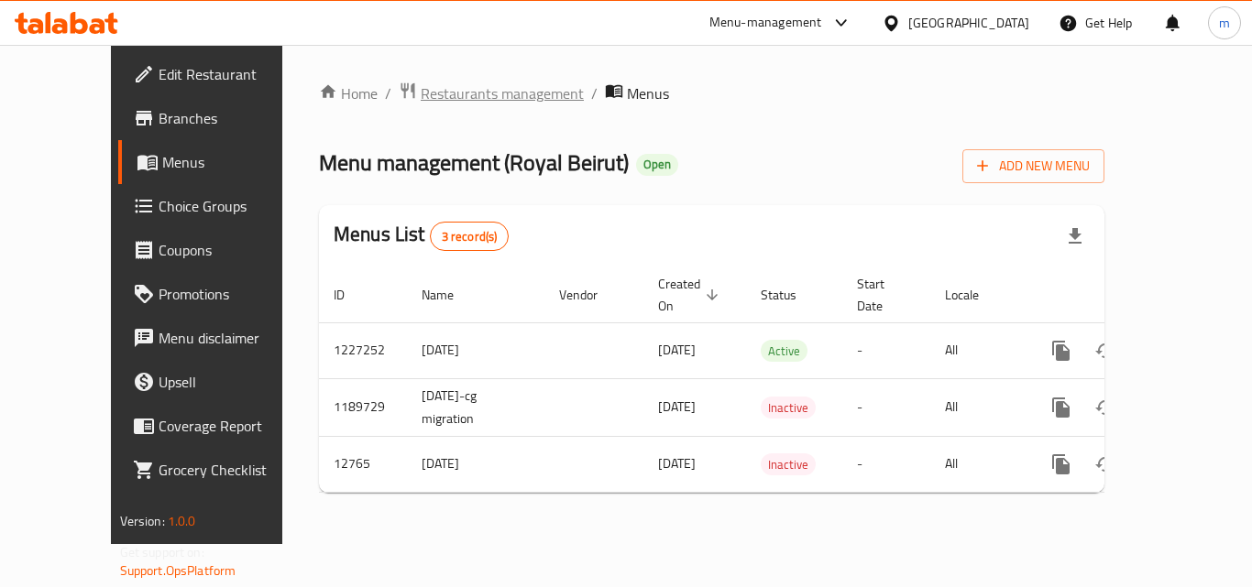
click at [450, 99] on span "Restaurants management" at bounding box center [502, 93] width 163 height 22
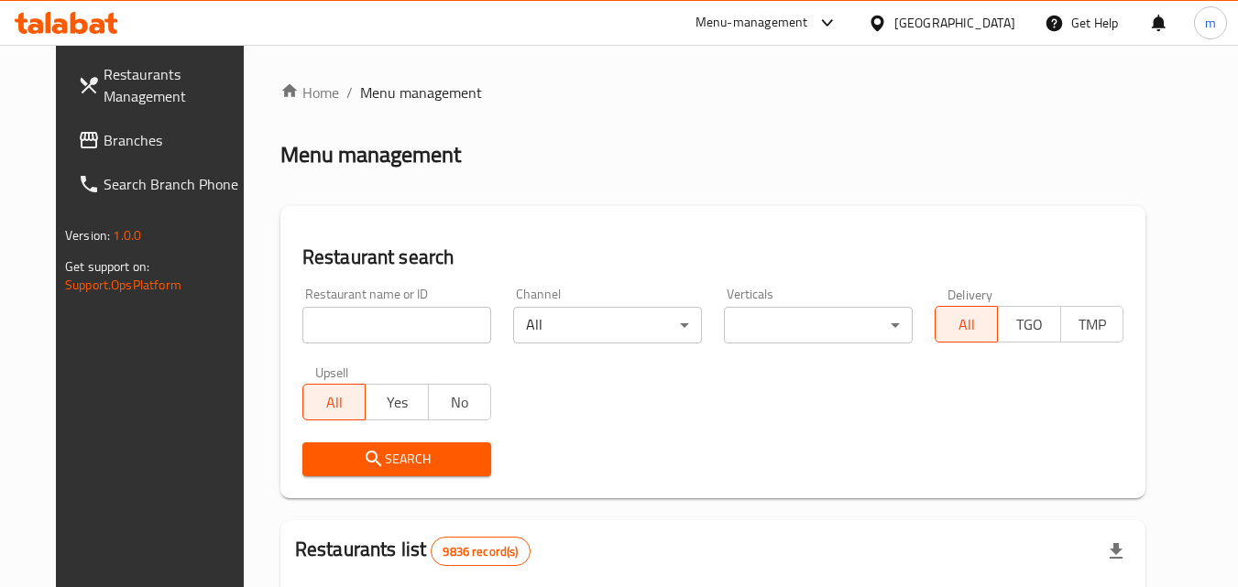
click at [415, 329] on input "search" at bounding box center [396, 325] width 189 height 37
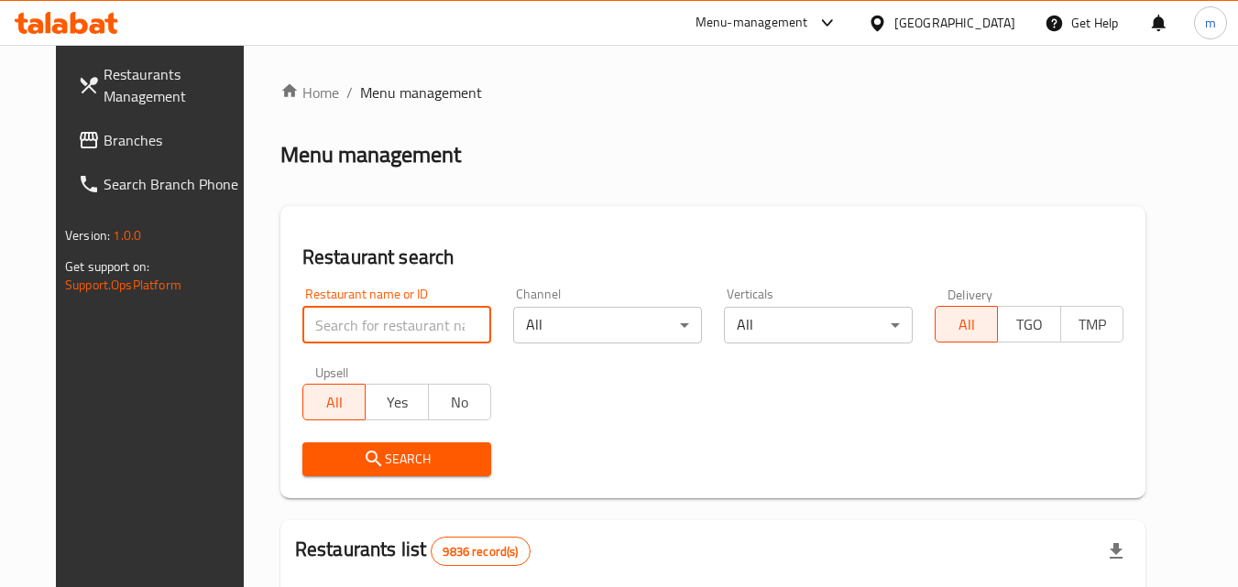
paste input "2072"
type input "2072"
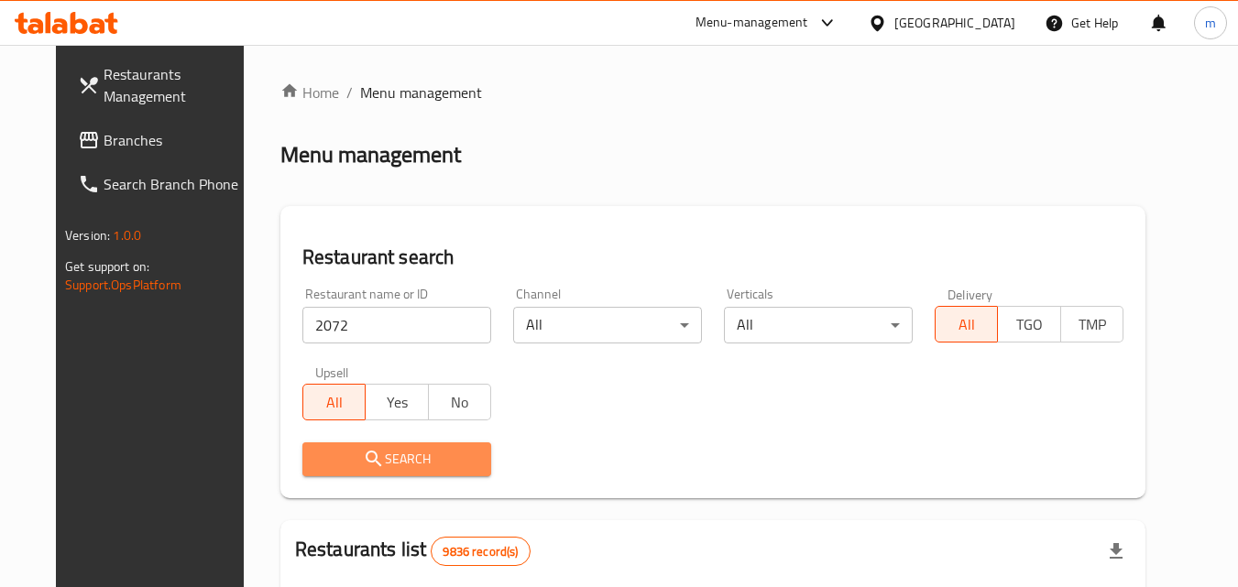
click at [387, 450] on span "Search" at bounding box center [396, 459] width 159 height 23
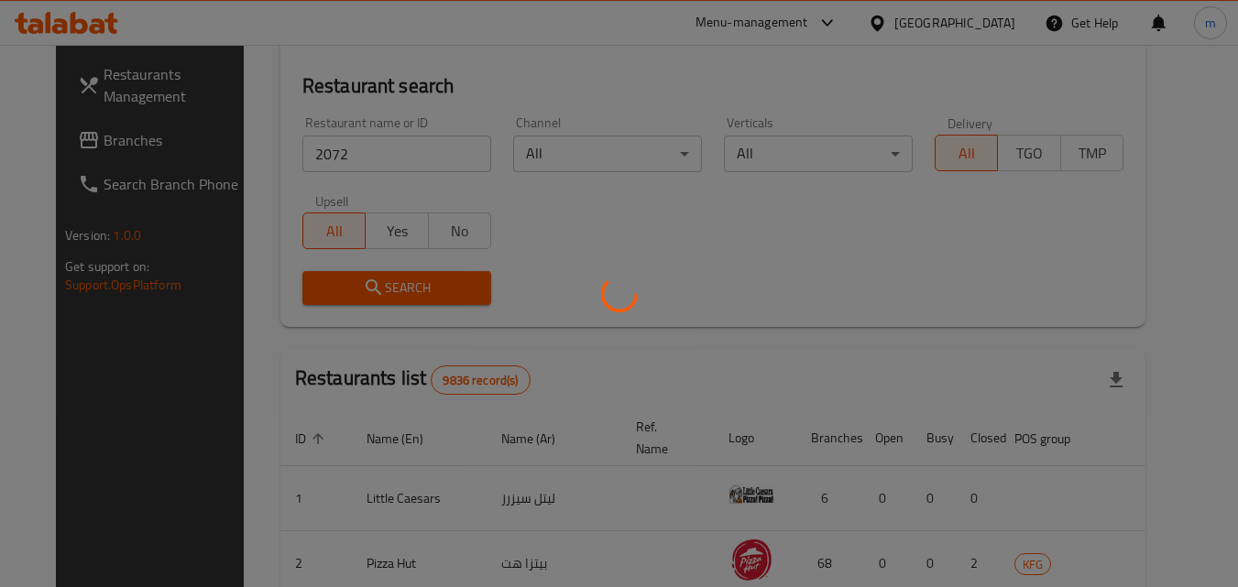
scroll to position [183, 0]
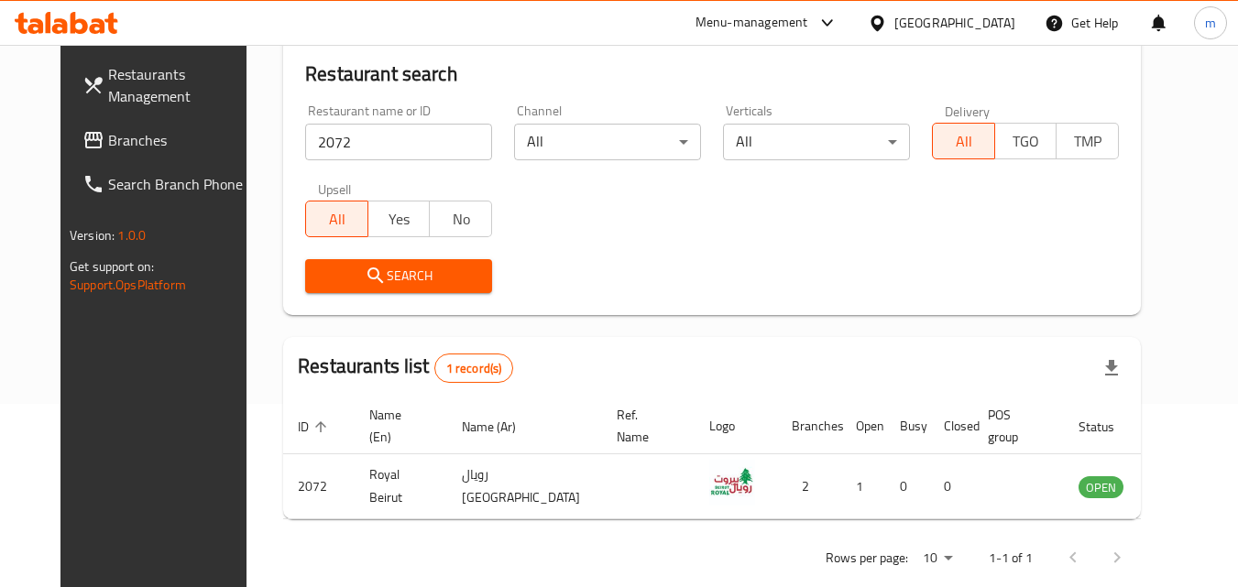
click at [997, 33] on div "Kuwait" at bounding box center [954, 23] width 121 height 20
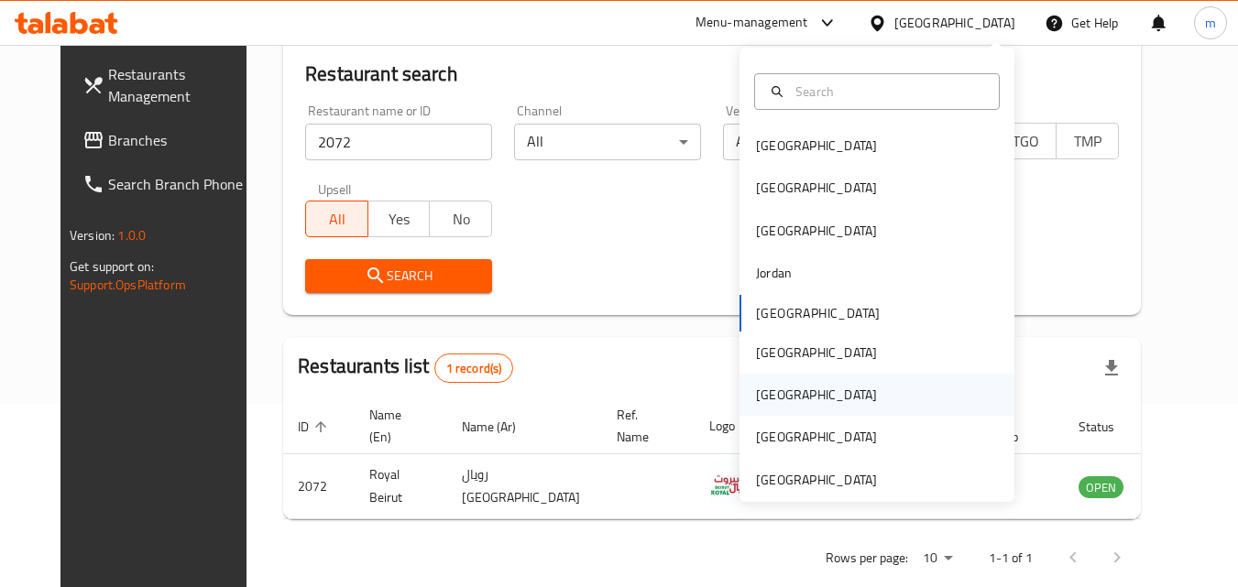
click at [802, 393] on div "[GEOGRAPHIC_DATA]" at bounding box center [876, 395] width 275 height 42
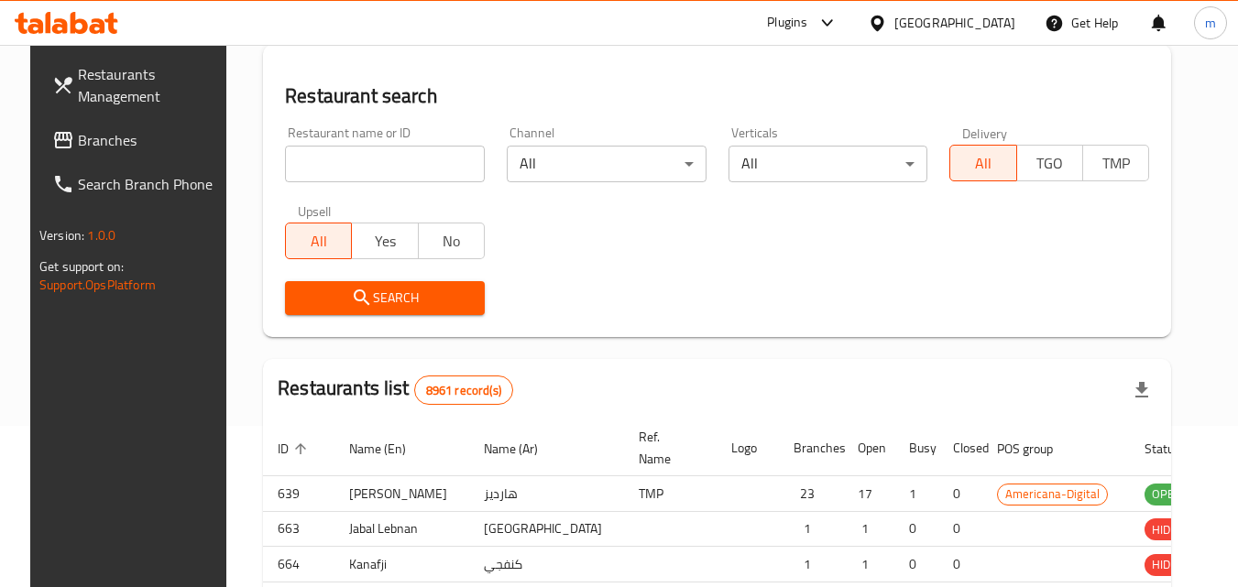
scroll to position [183, 0]
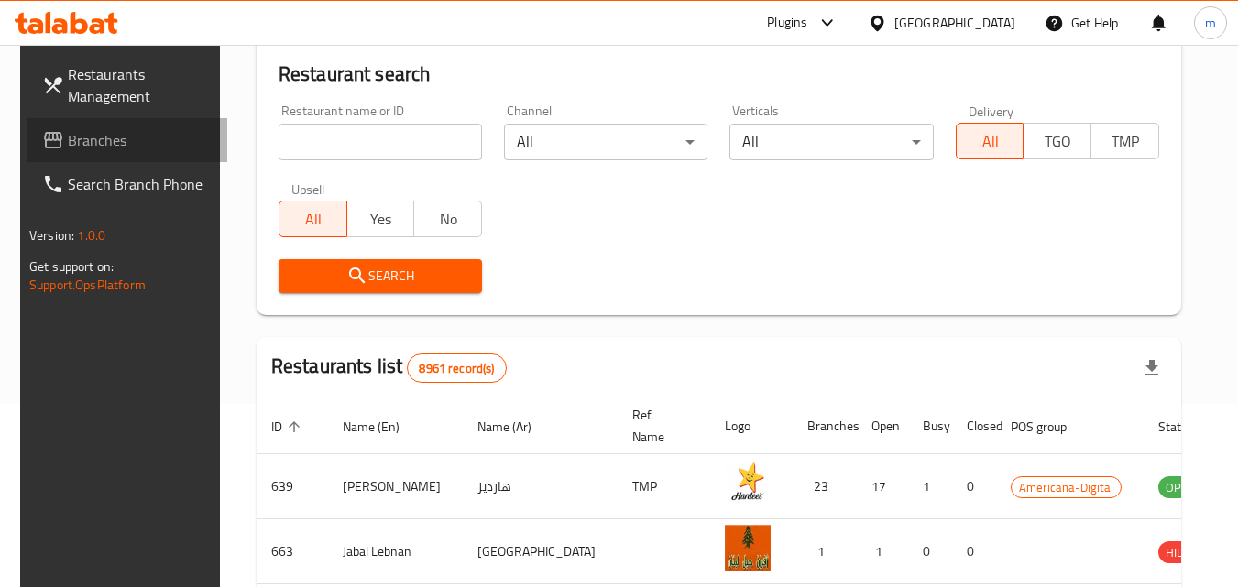
click at [169, 148] on span "Branches" at bounding box center [140, 140] width 145 height 22
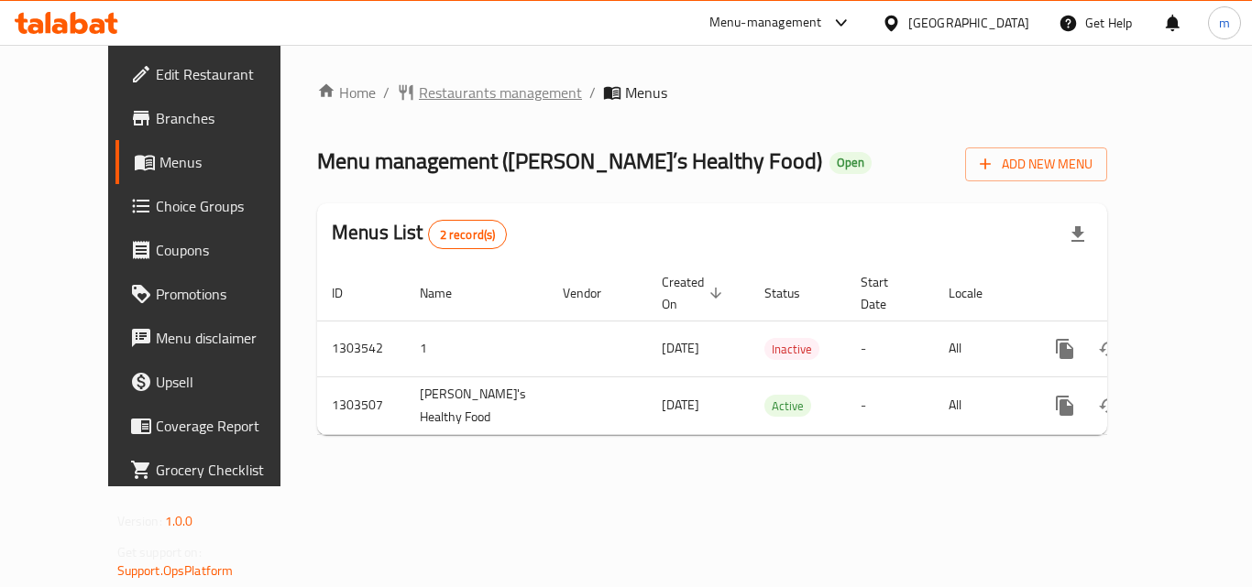
click at [433, 98] on span "Restaurants management" at bounding box center [500, 93] width 163 height 22
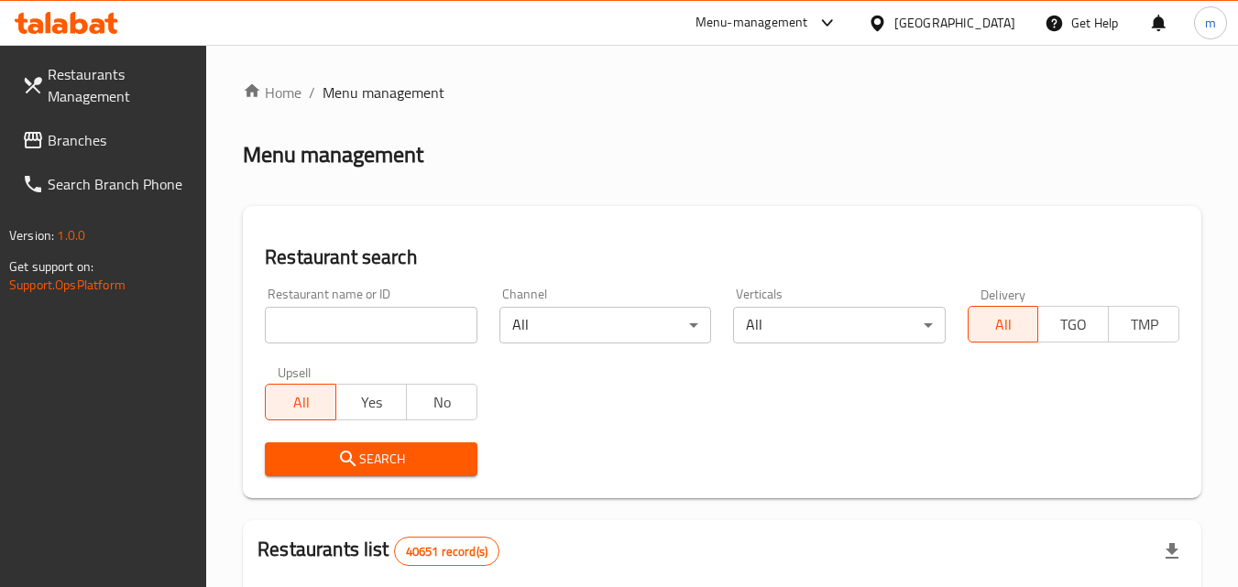
click at [390, 326] on input "search" at bounding box center [371, 325] width 212 height 37
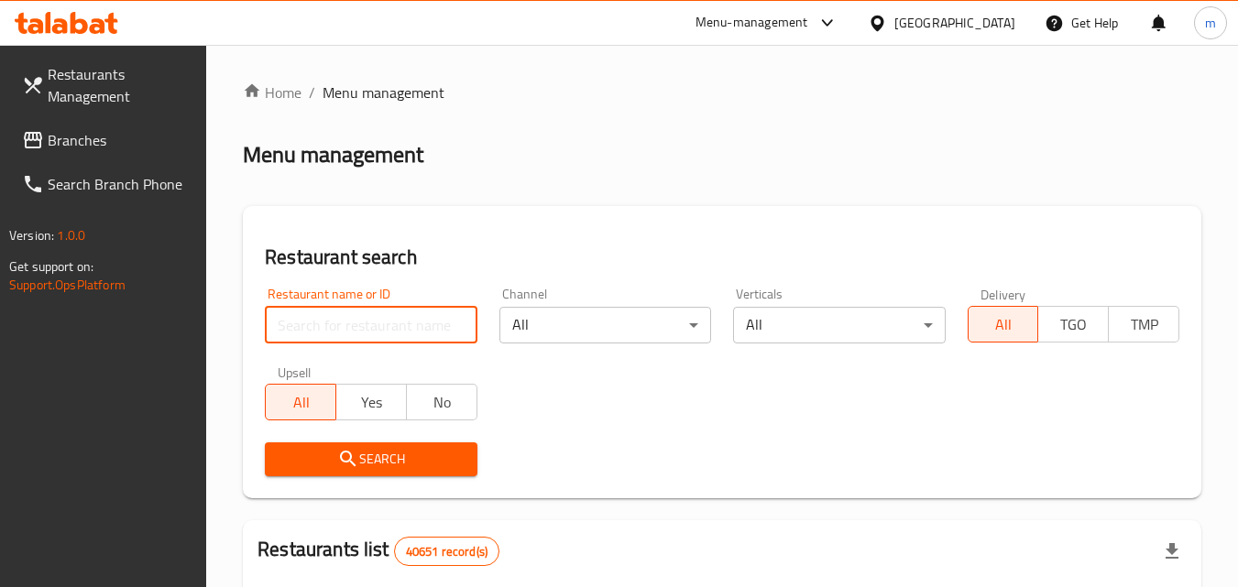
paste input "702421"
type input "702421"
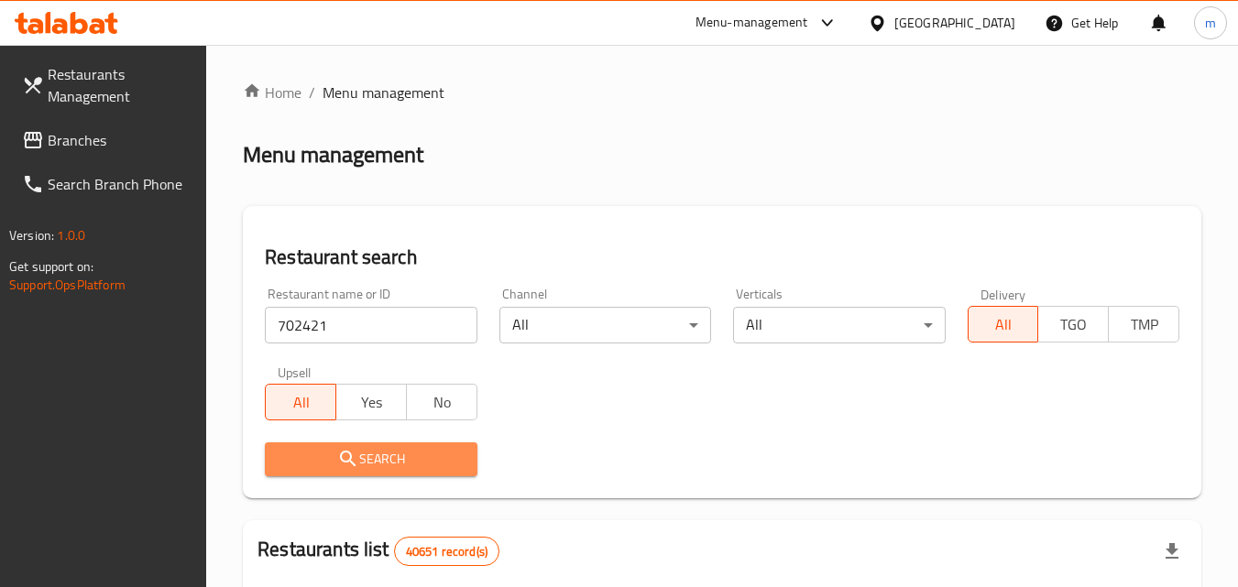
click at [397, 452] on span "Search" at bounding box center [370, 459] width 182 height 23
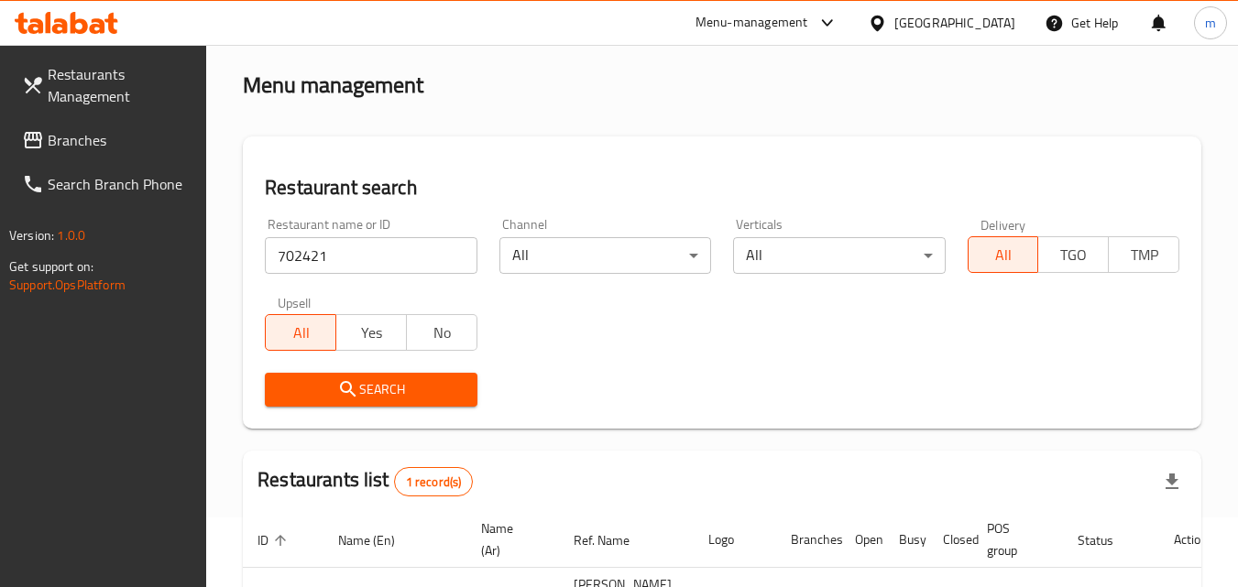
scroll to position [214, 0]
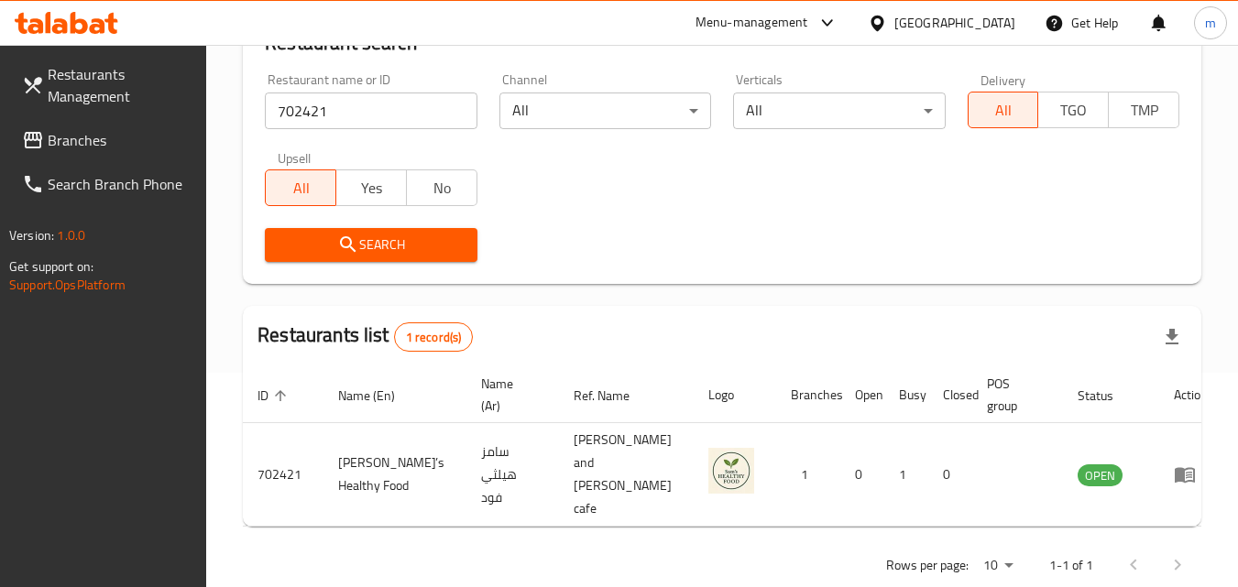
click at [904, 18] on div "[GEOGRAPHIC_DATA]" at bounding box center [954, 23] width 121 height 20
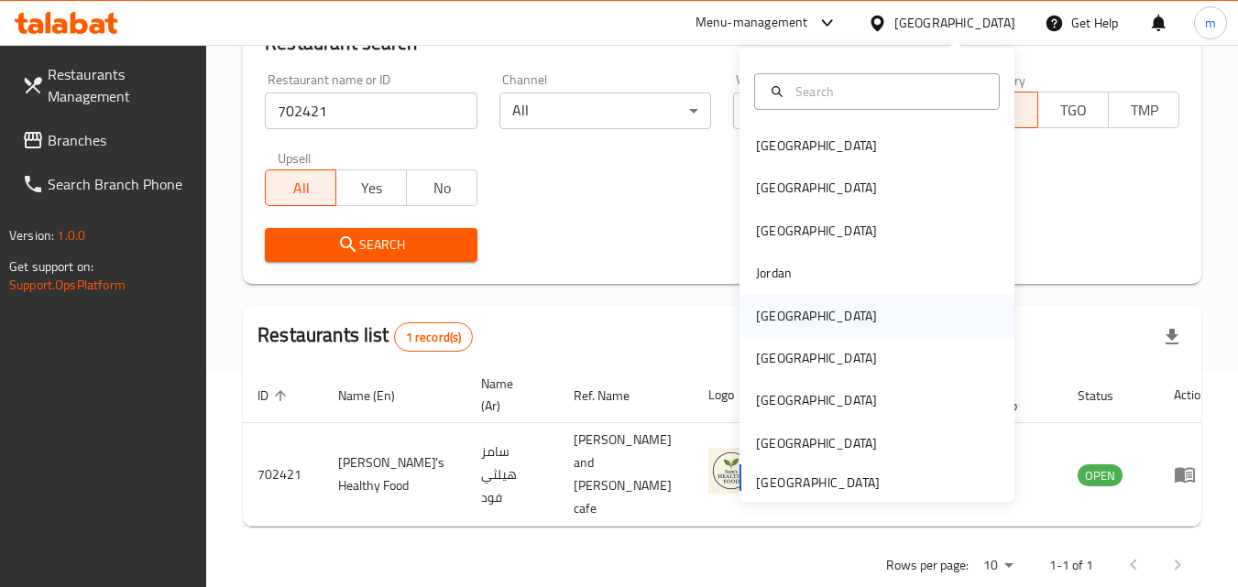
click at [771, 316] on div "[GEOGRAPHIC_DATA]" at bounding box center [816, 316] width 121 height 20
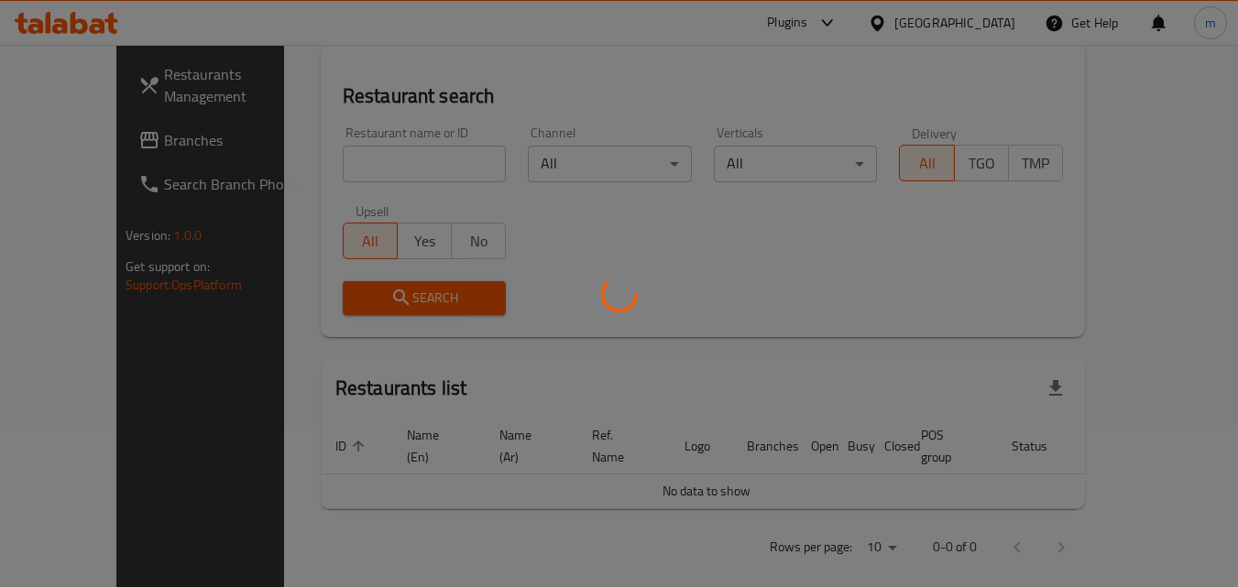
scroll to position [214, 0]
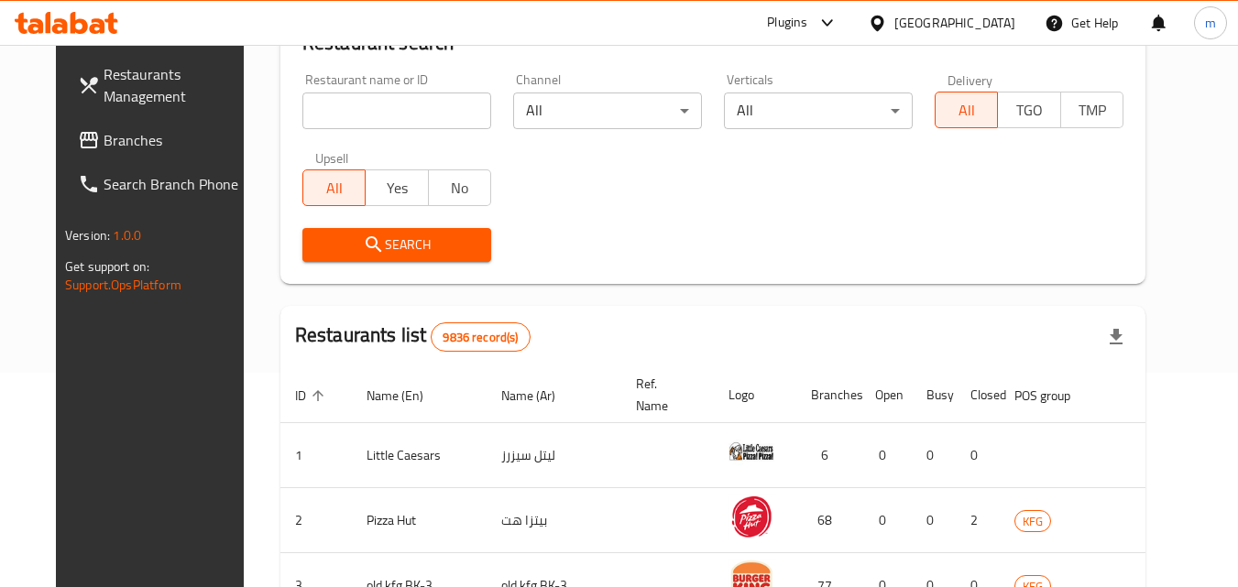
click at [104, 138] on span "Branches" at bounding box center [176, 140] width 145 height 22
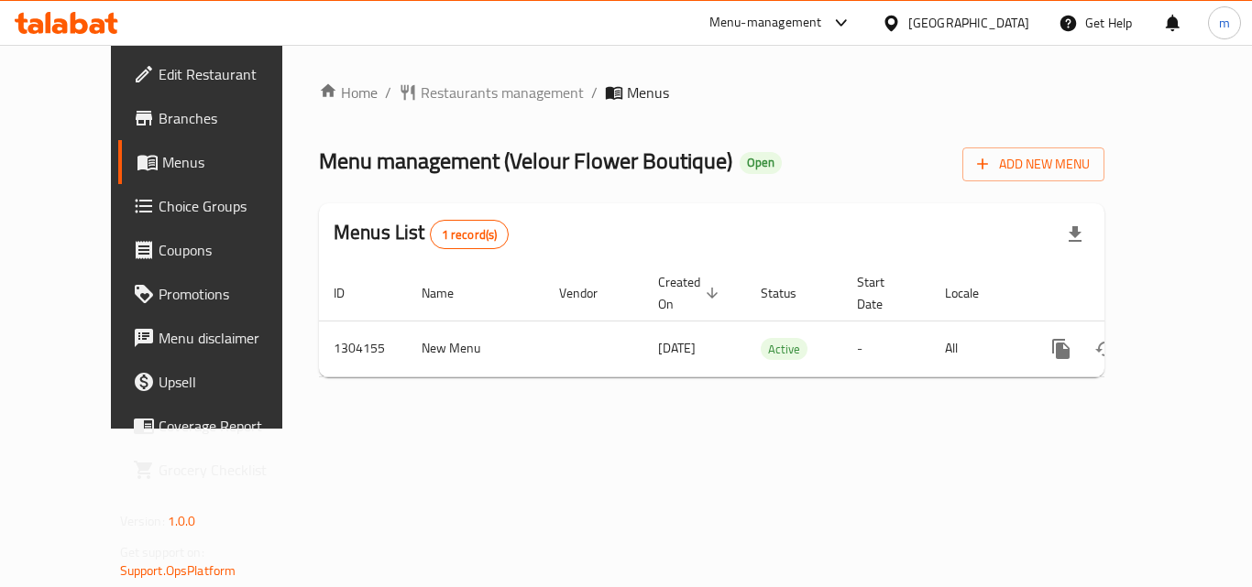
click at [433, 93] on span "Restaurants management" at bounding box center [502, 93] width 163 height 22
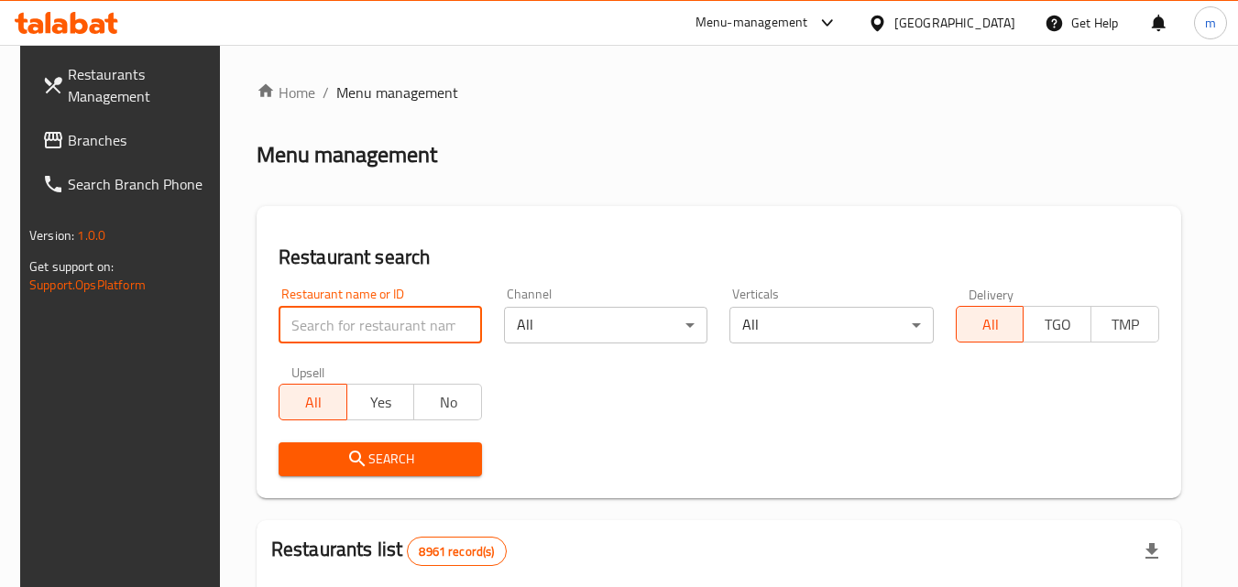
click at [400, 325] on input "search" at bounding box center [380, 325] width 203 height 37
paste input "703085"
type input "703085"
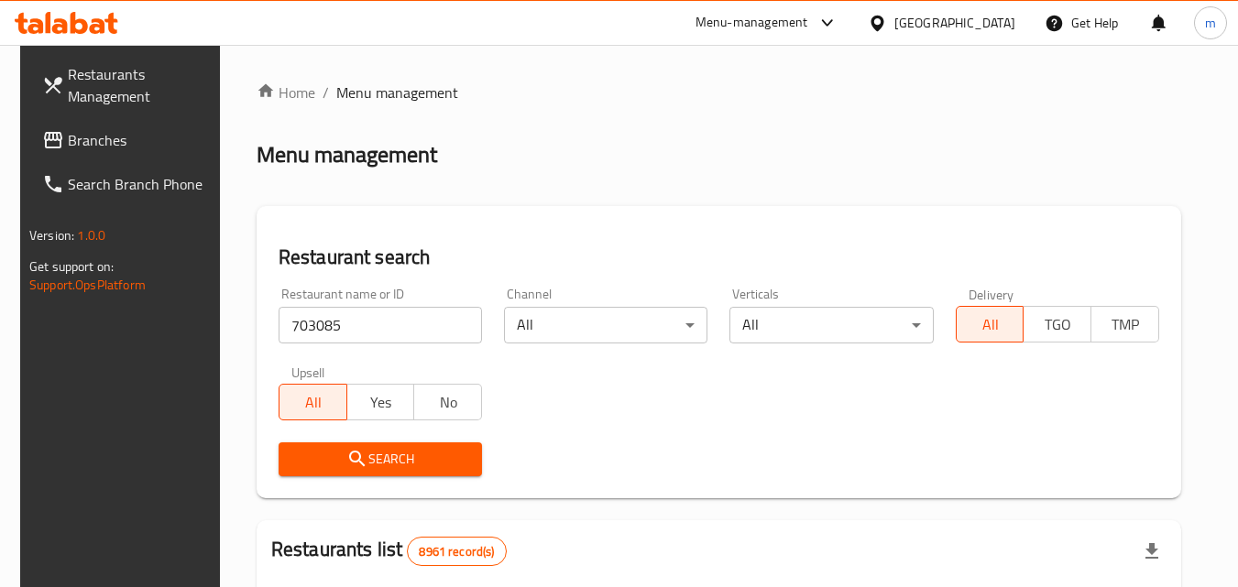
click at [420, 472] on button "Search" at bounding box center [380, 460] width 203 height 34
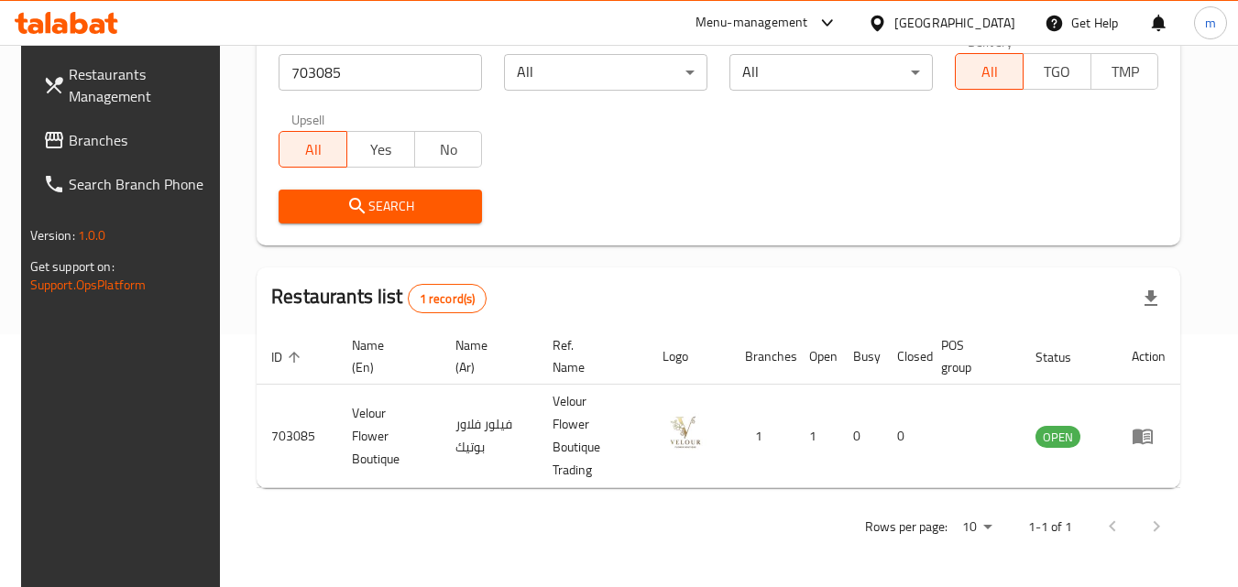
scroll to position [230, 0]
